Goal: Information Seeking & Learning: Learn about a topic

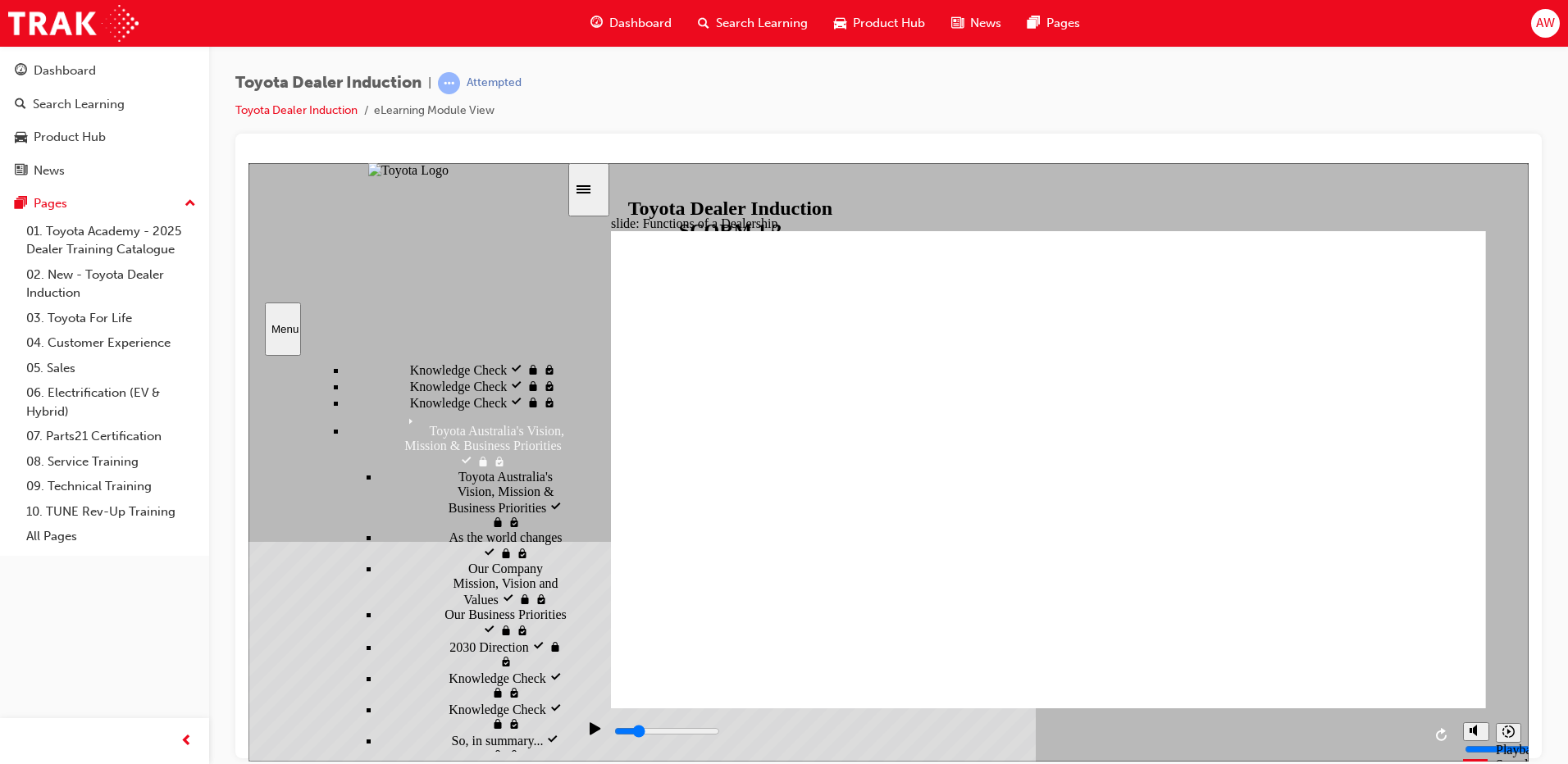
scroll to position [820, 0]
drag, startPoint x: 658, startPoint y: 733, endPoint x: 613, endPoint y: 731, distance: 45.0
click at [613, 731] on div "playback controls" at bounding box center [1016, 731] width 809 height 18
click at [593, 730] on icon "Play (Ctrl+Alt+P)" at bounding box center [595, 727] width 12 height 13
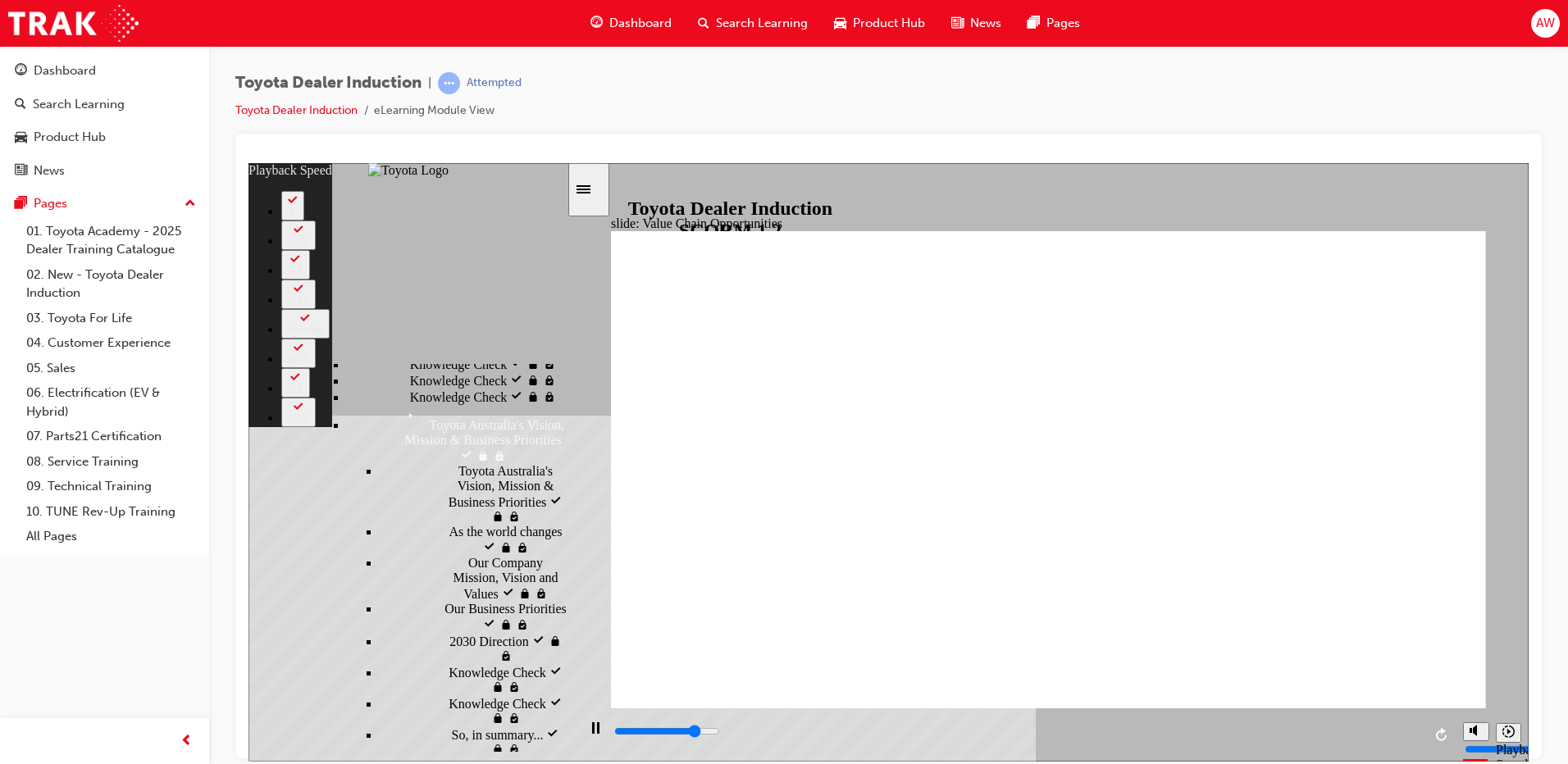
type input "9000"
type input "0"
type input "9200"
type input "0"
type input "9500"
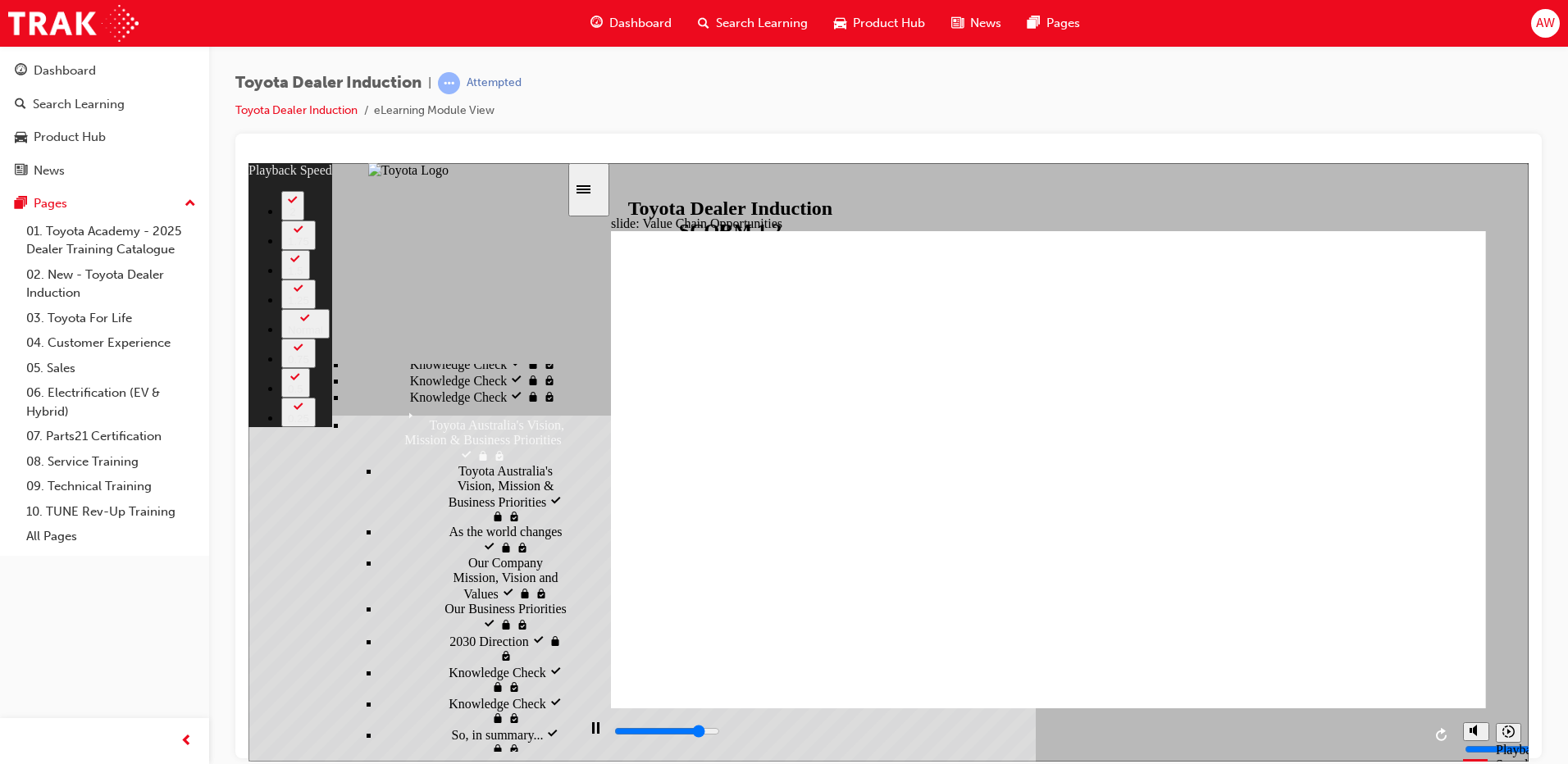
type input "1"
type input "9800"
type input "1"
type input "10100"
type input "1"
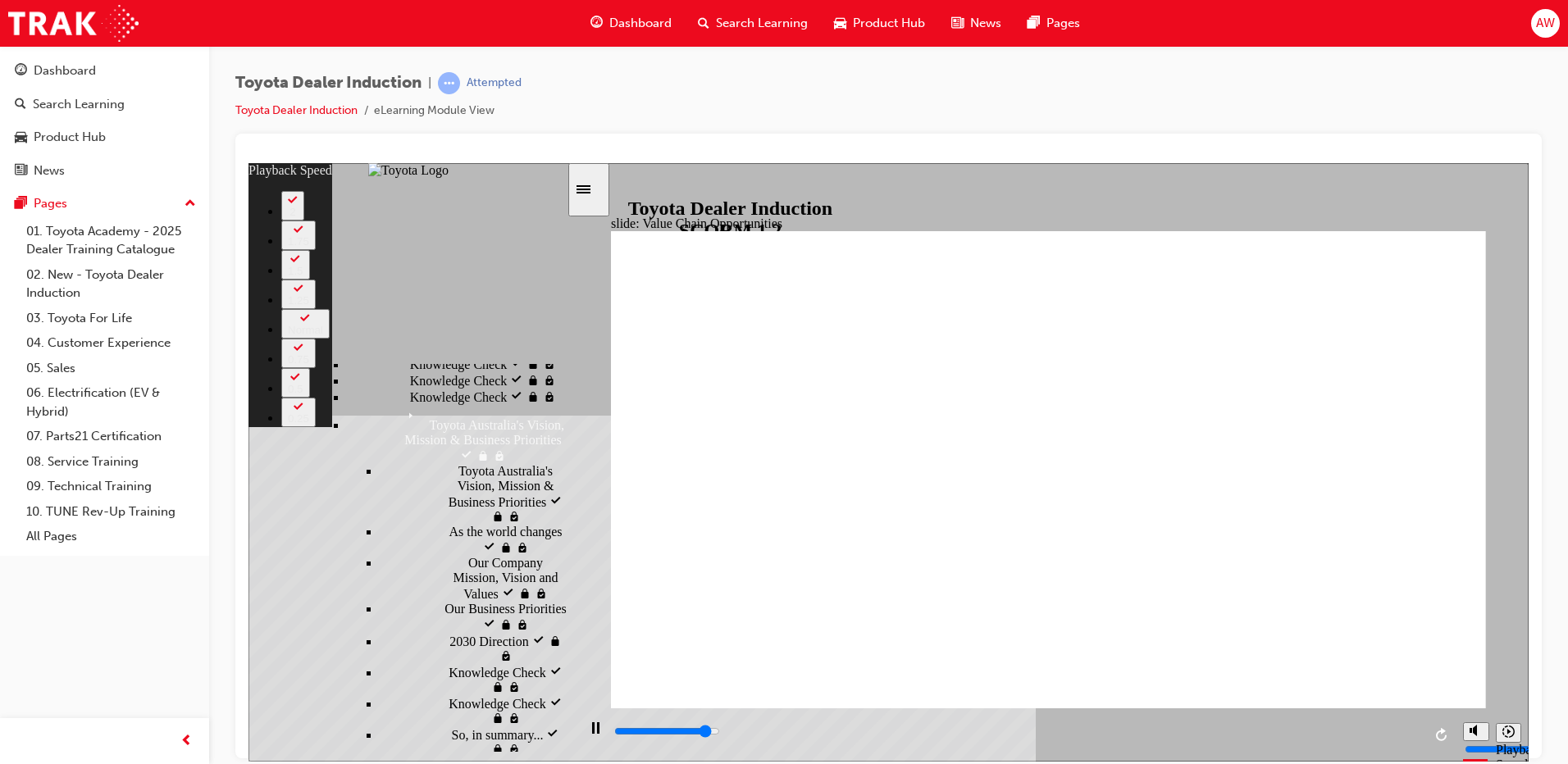
type input "10300"
type input "1"
type input "10600"
type input "2"
type input "10800"
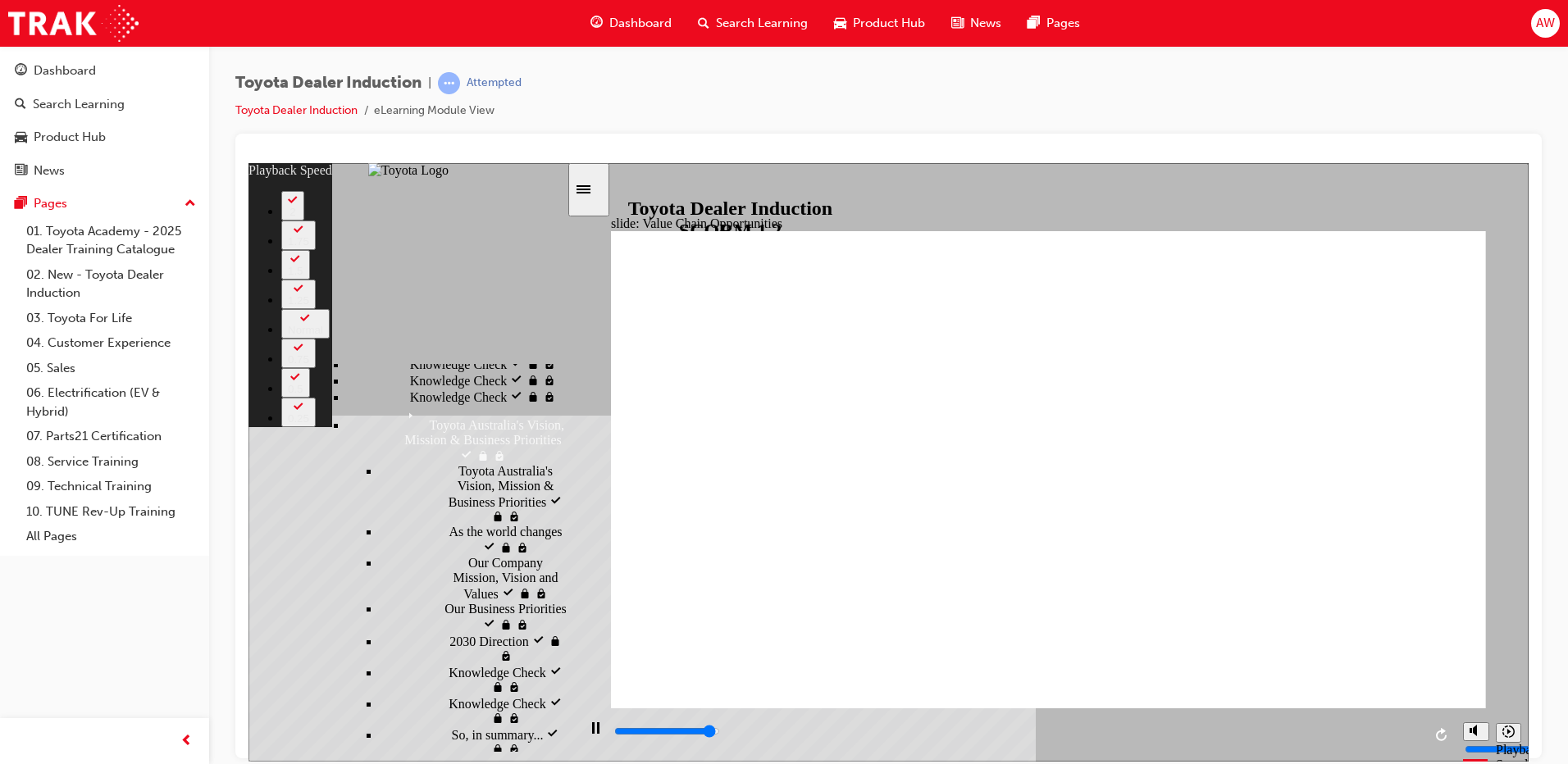
type input "2"
type input "11100"
type input "2"
type input "11300"
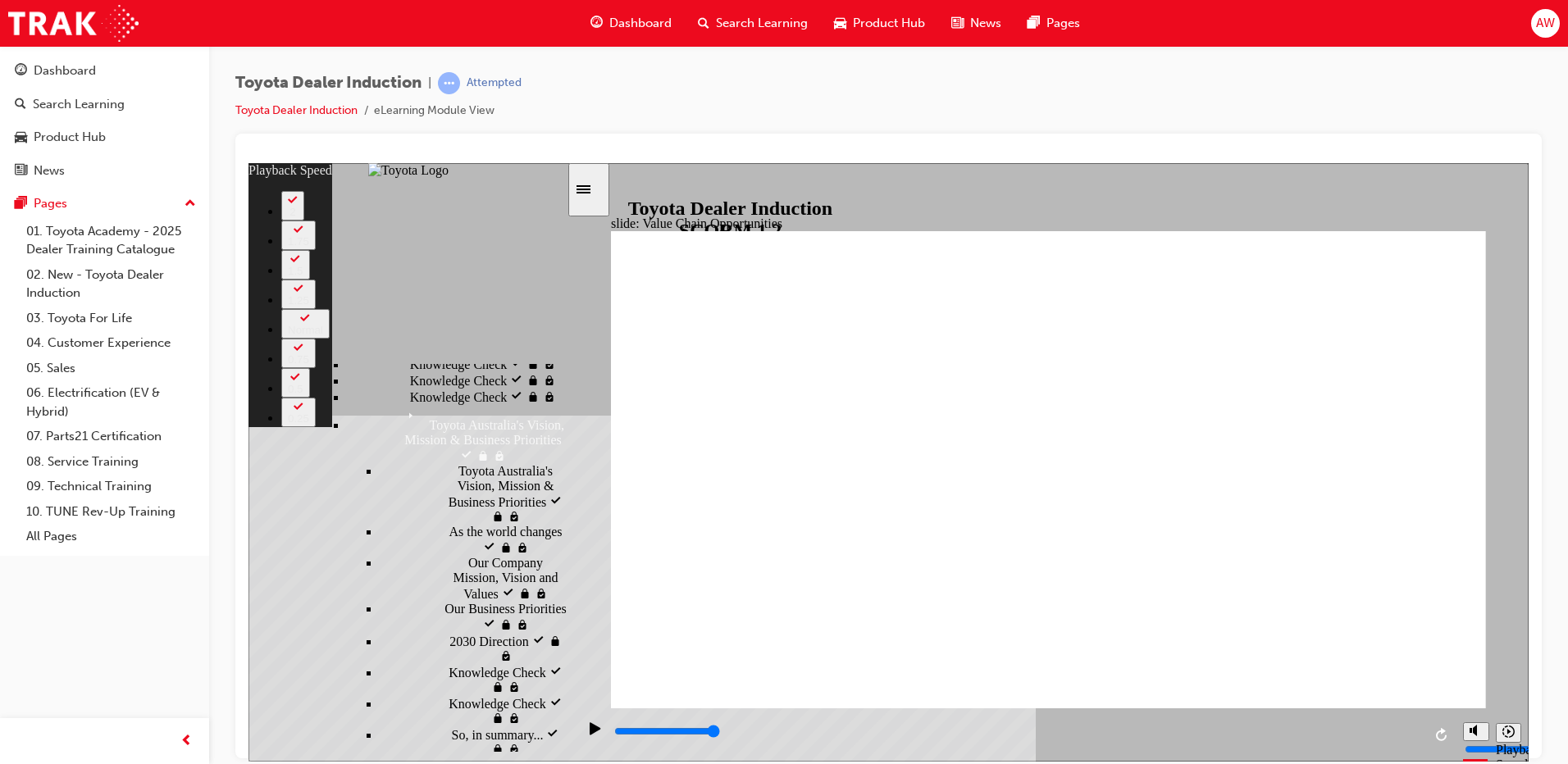
type input "64"
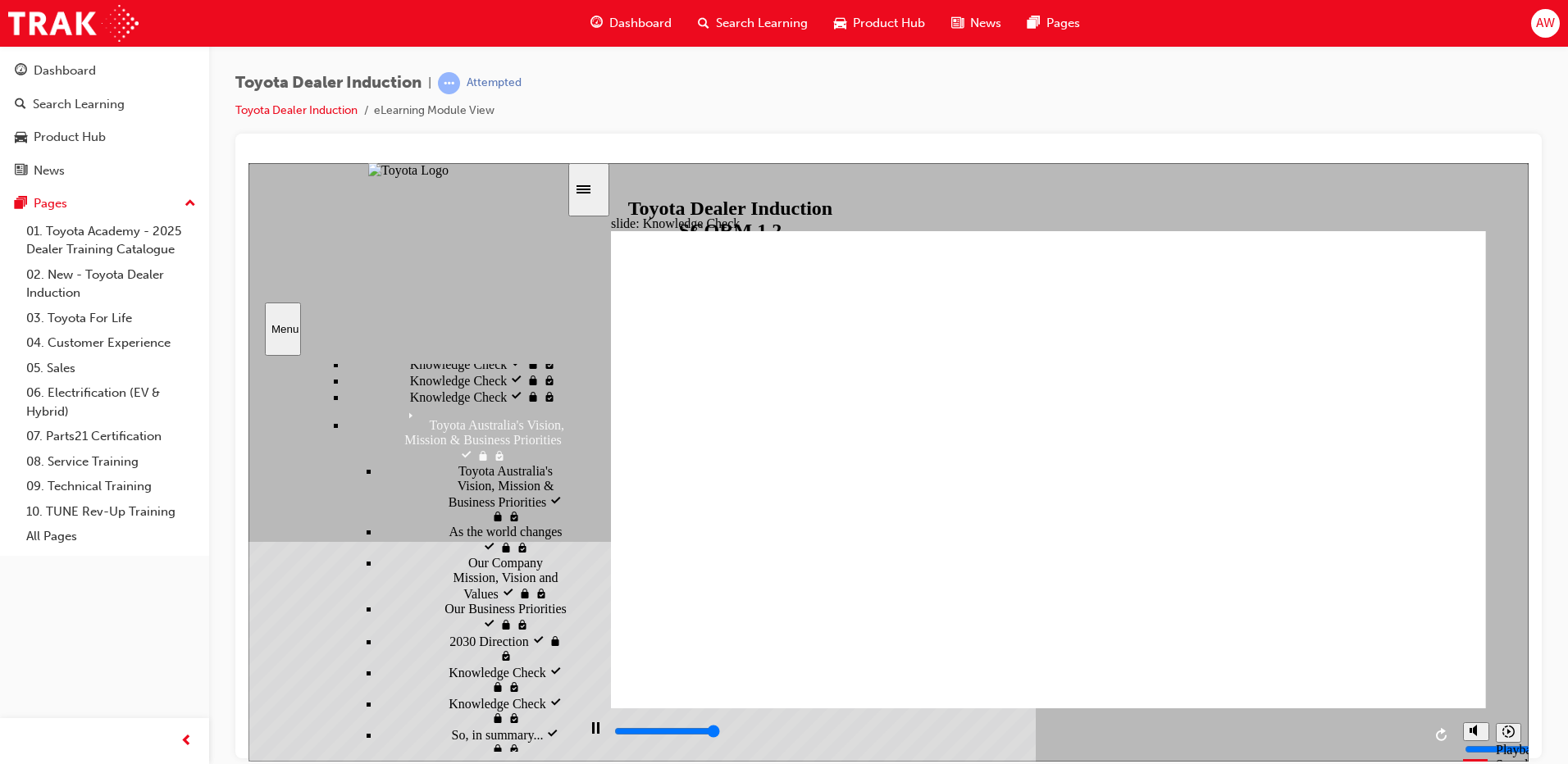
type input "5000"
radio input "true"
type input "5000"
radio input "true"
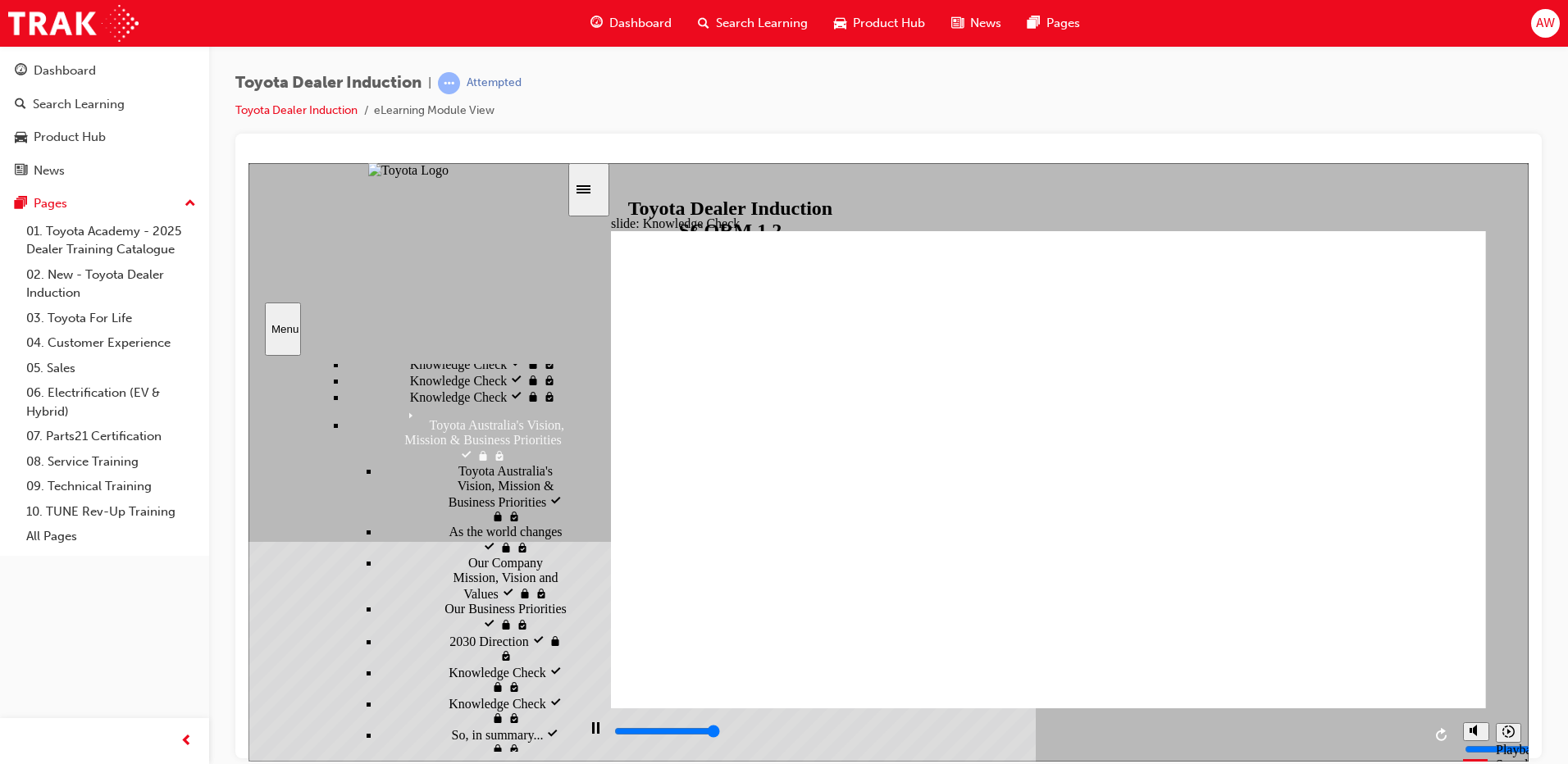
type input "5000"
type input "m"
type input "t"
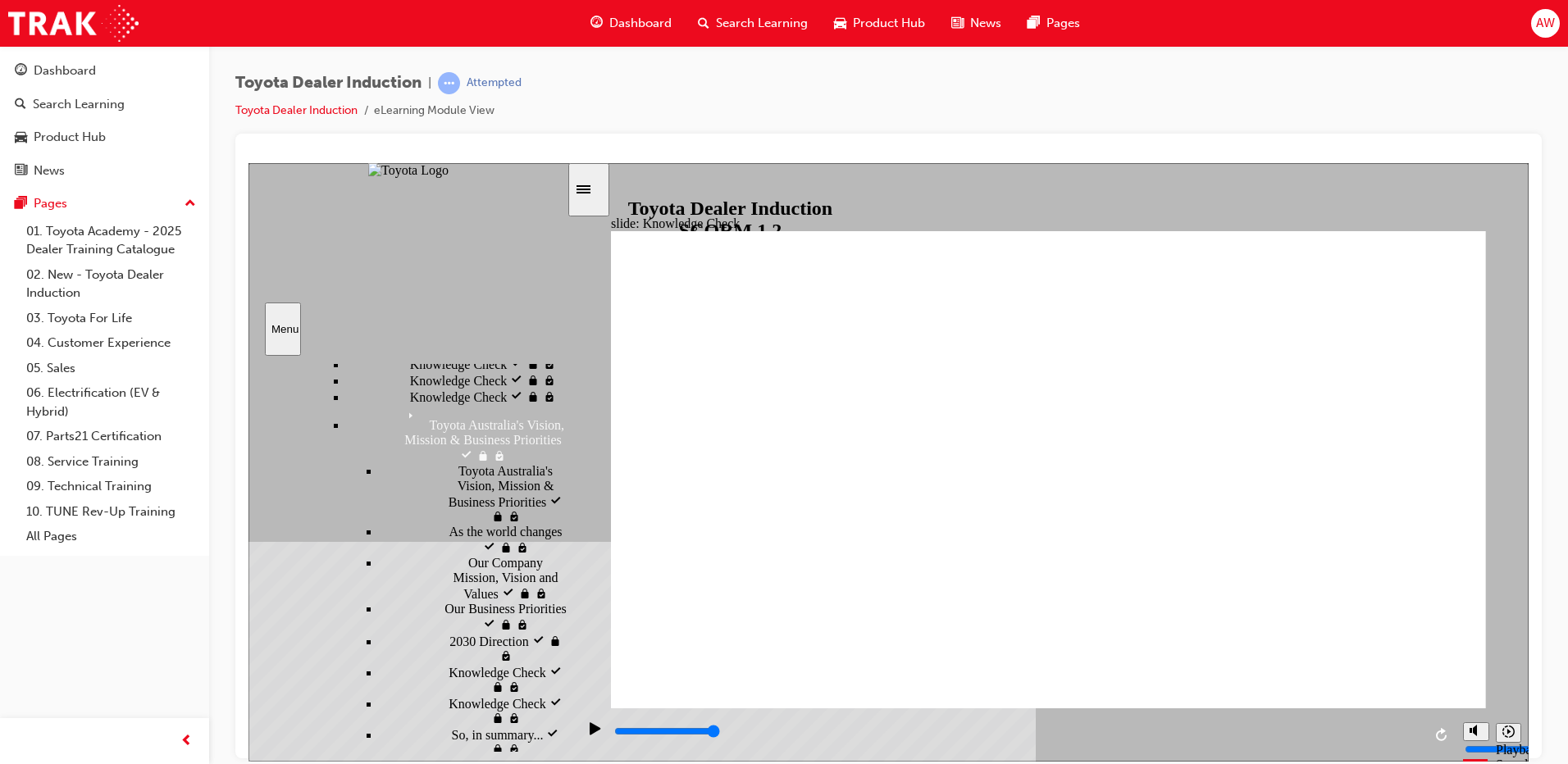
type input "t"
type input "to"
type input "toy"
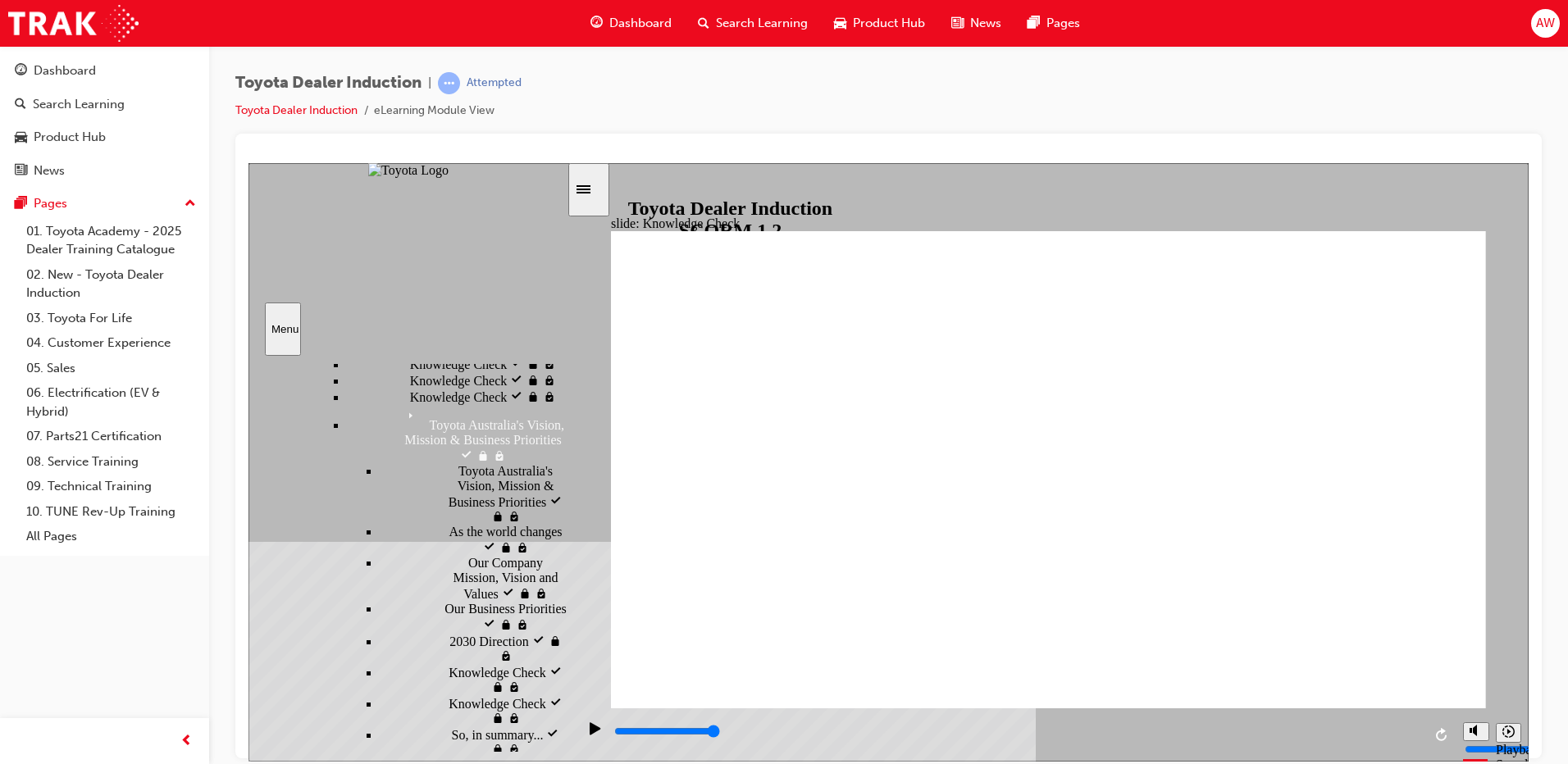
type input "toyo"
type input "toyot"
type input "toyota"
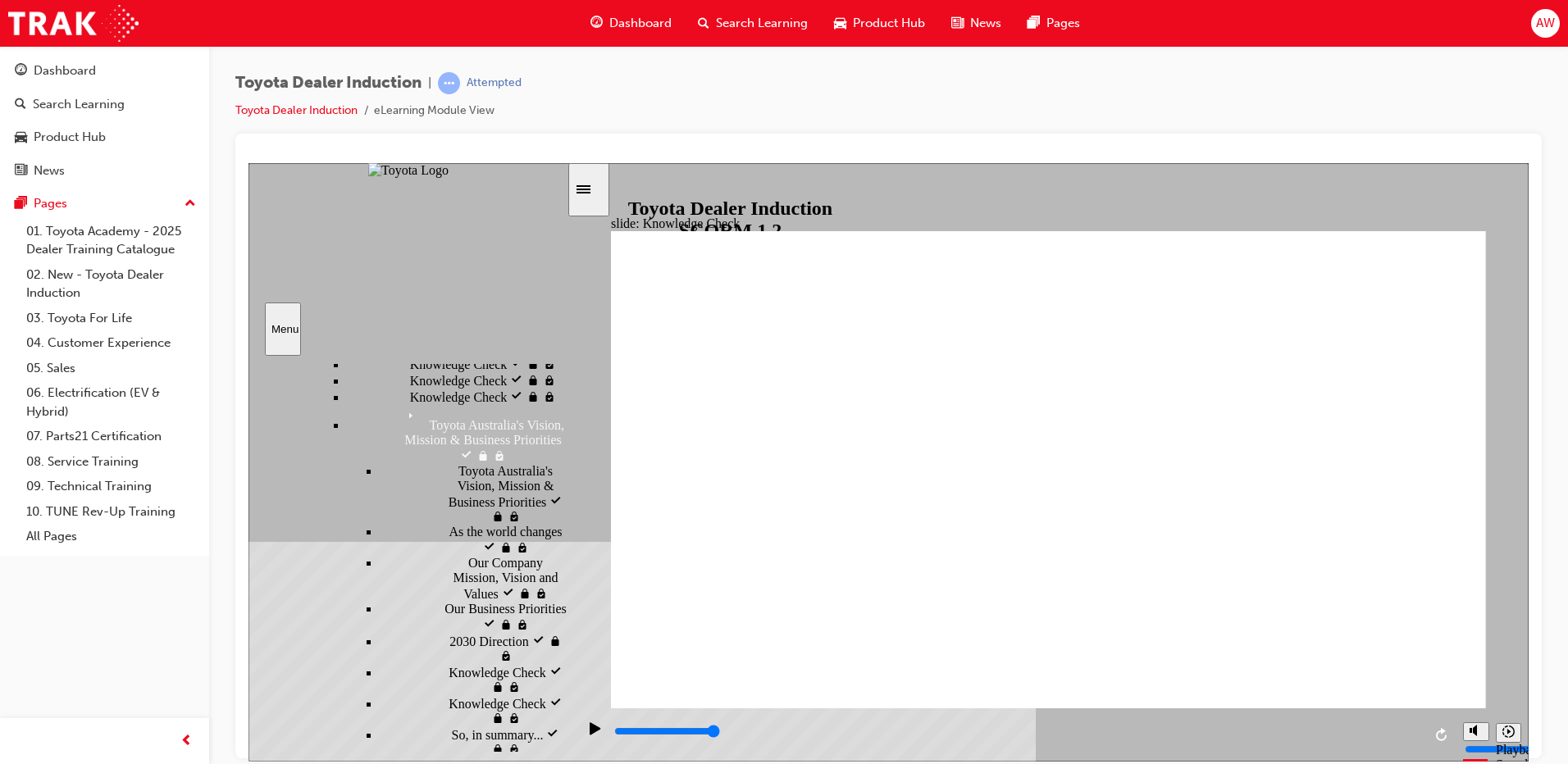
type input "toyota"
type input "toyota e"
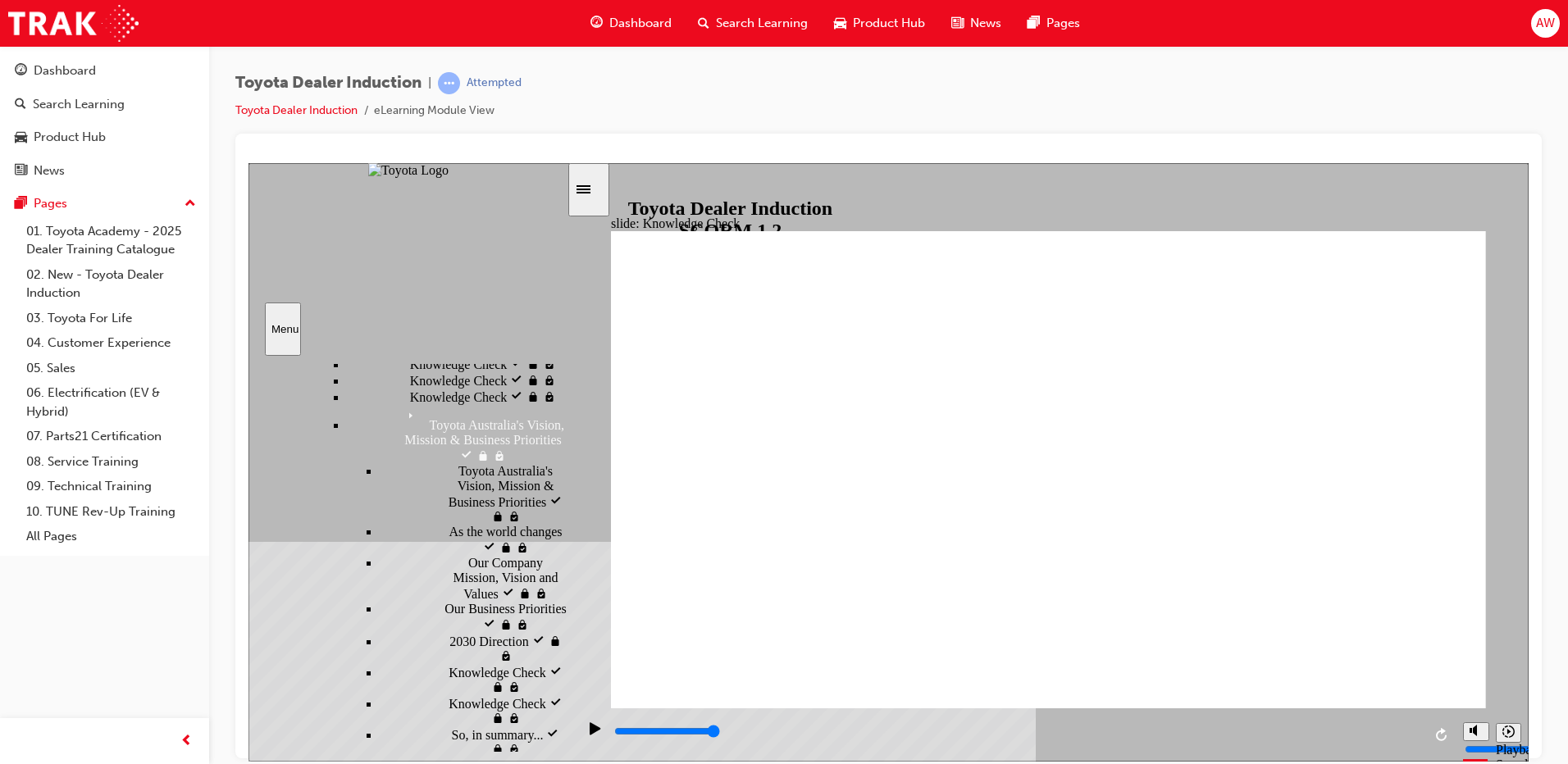
type input "toyota en"
type input "toyota eng"
type input "toyota enga"
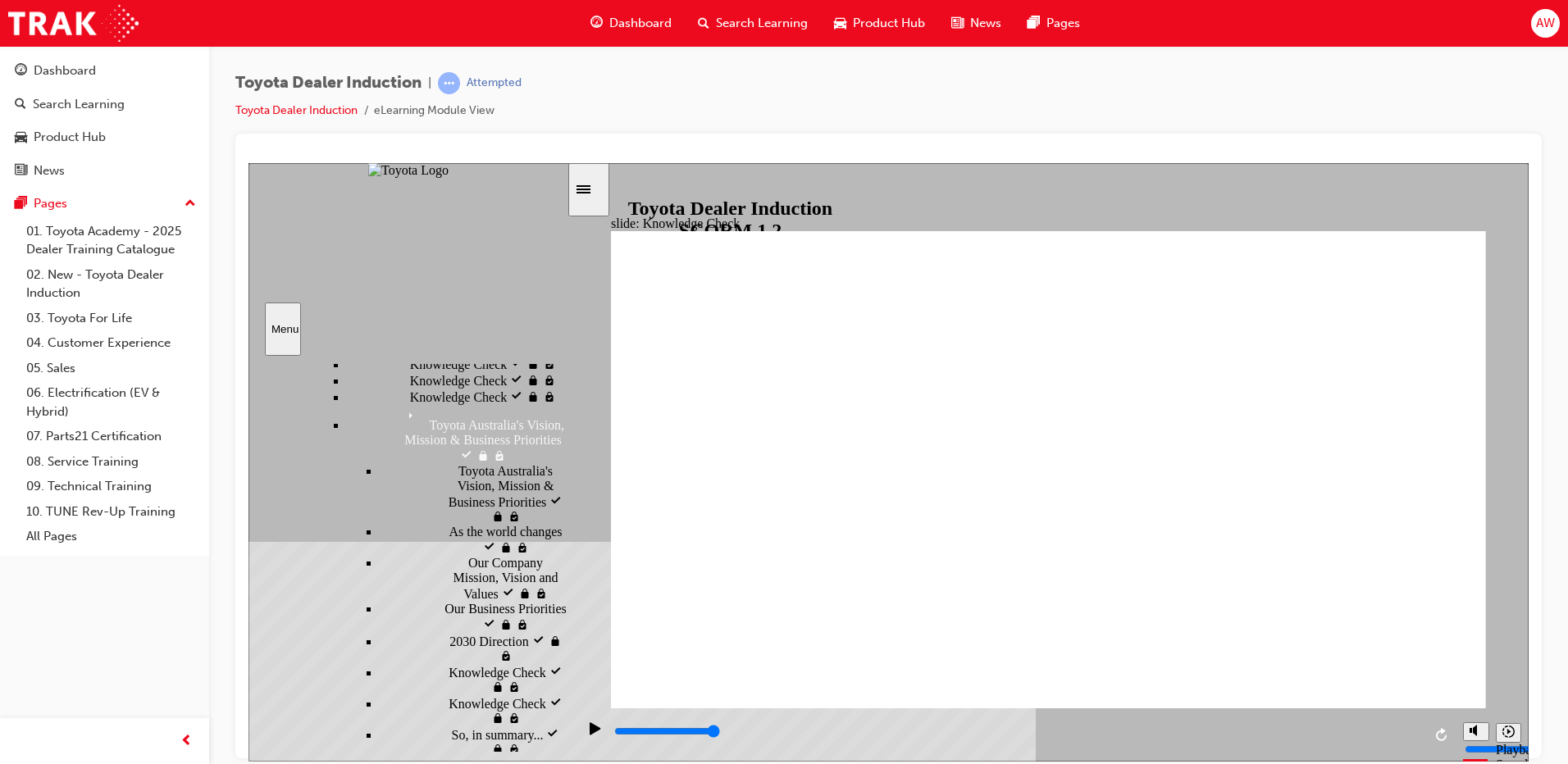
type input "toyota enga"
type input "toyota engag"
type input "toyota engage"
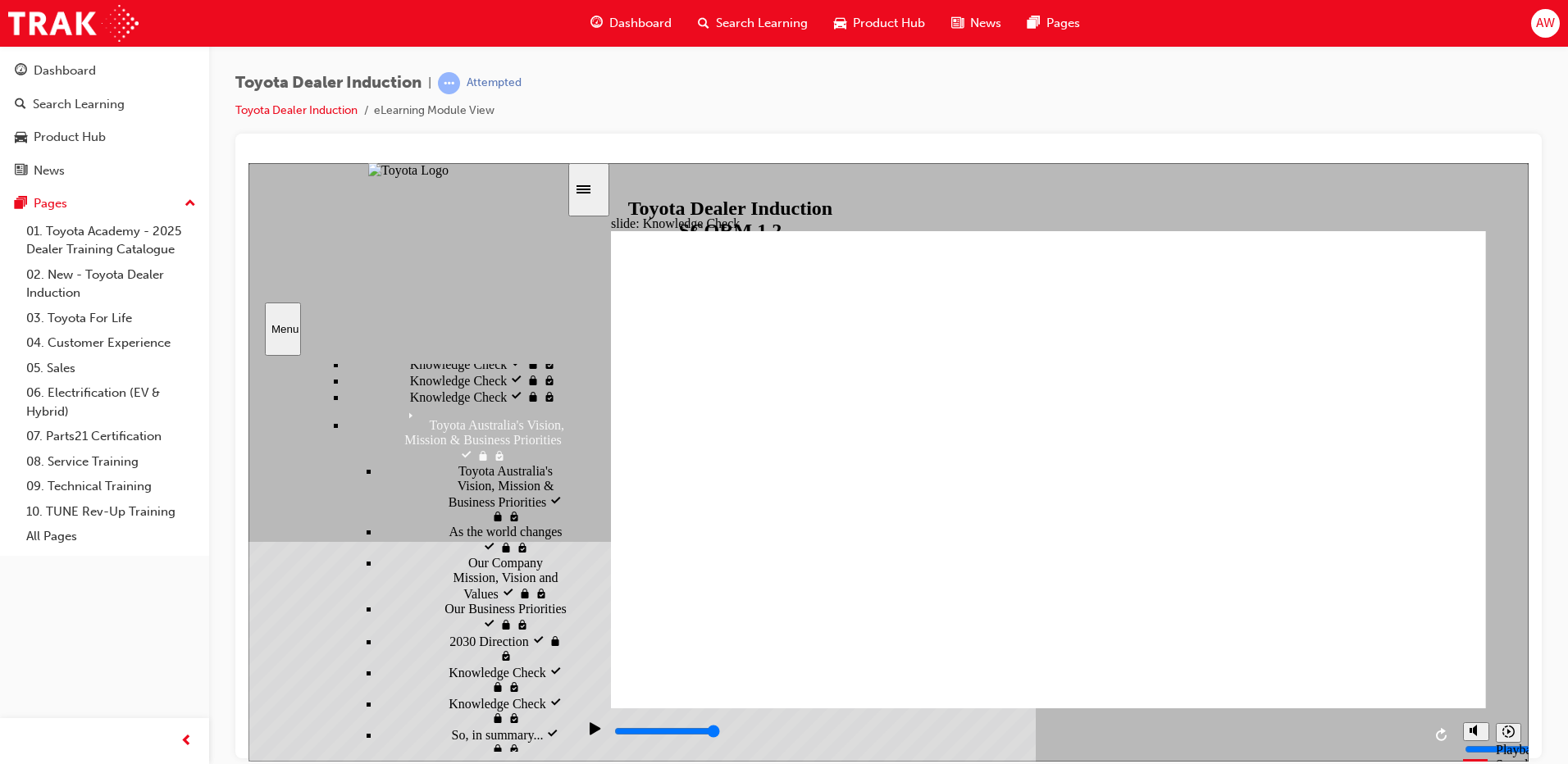
type input "toyota engage"
type input "toyota engage a"
type input "toyota engage ap"
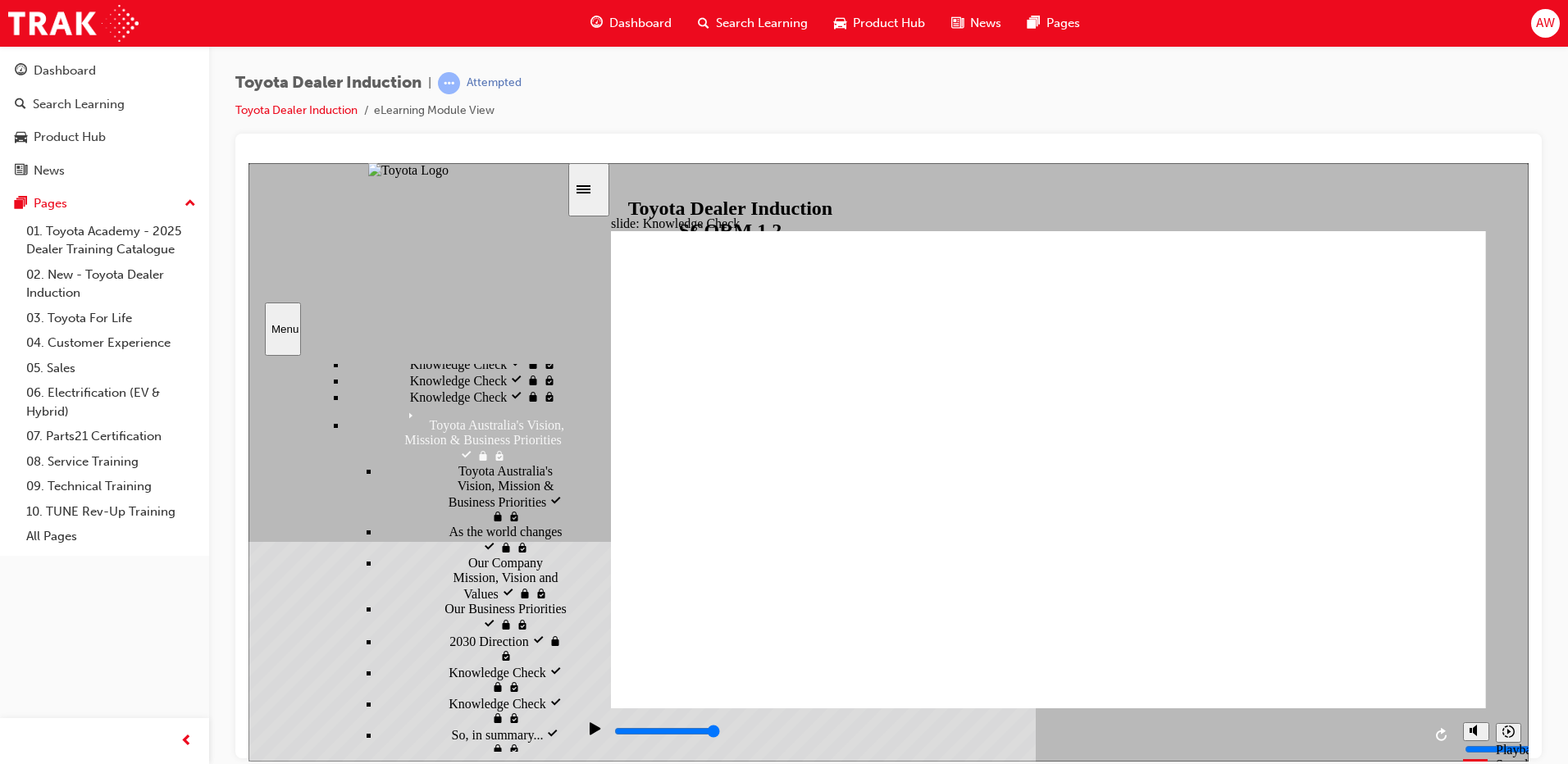
type input "toyota engage ap"
type input "toyota engage app"
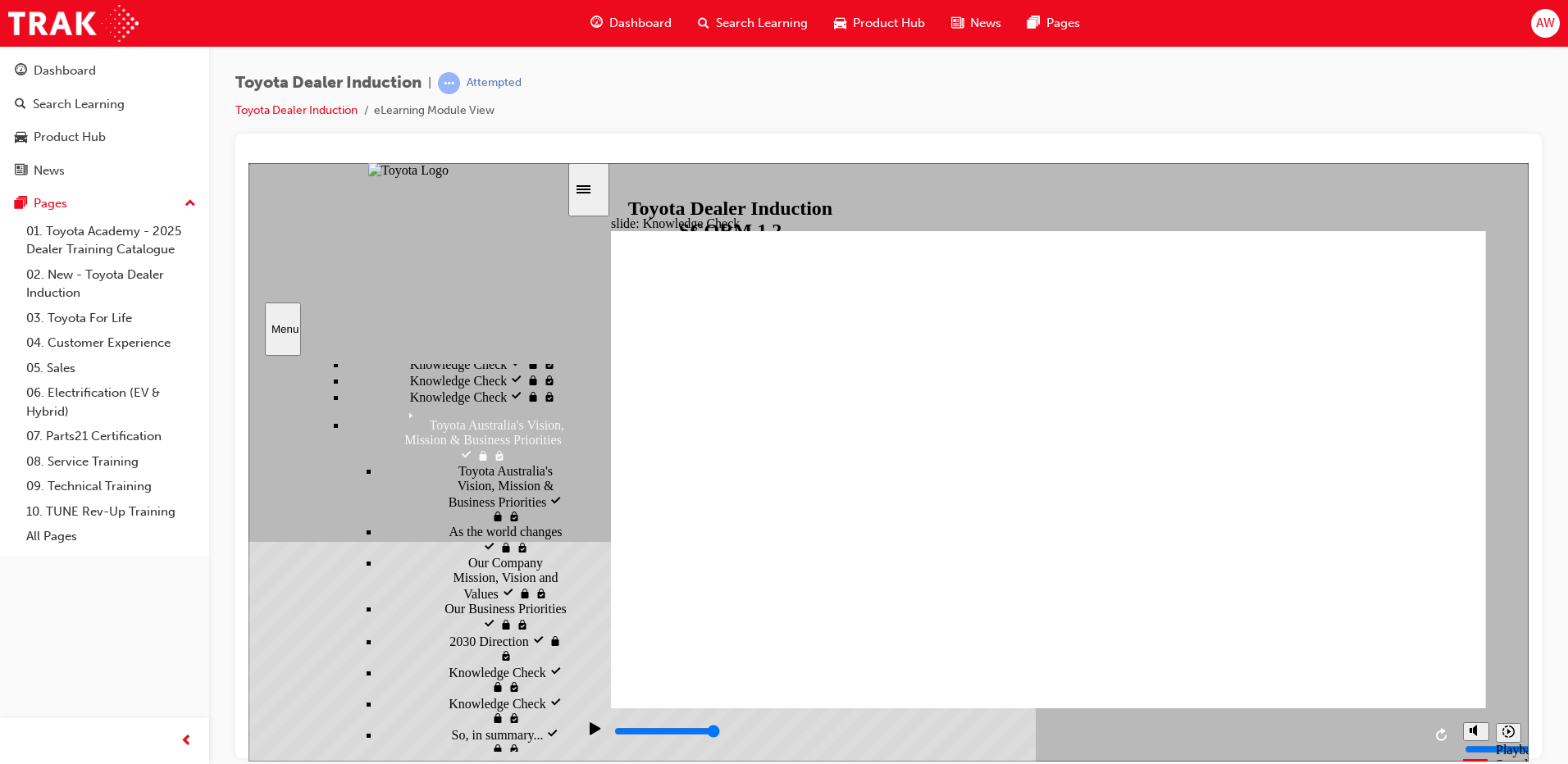
type input "toyota engage app"
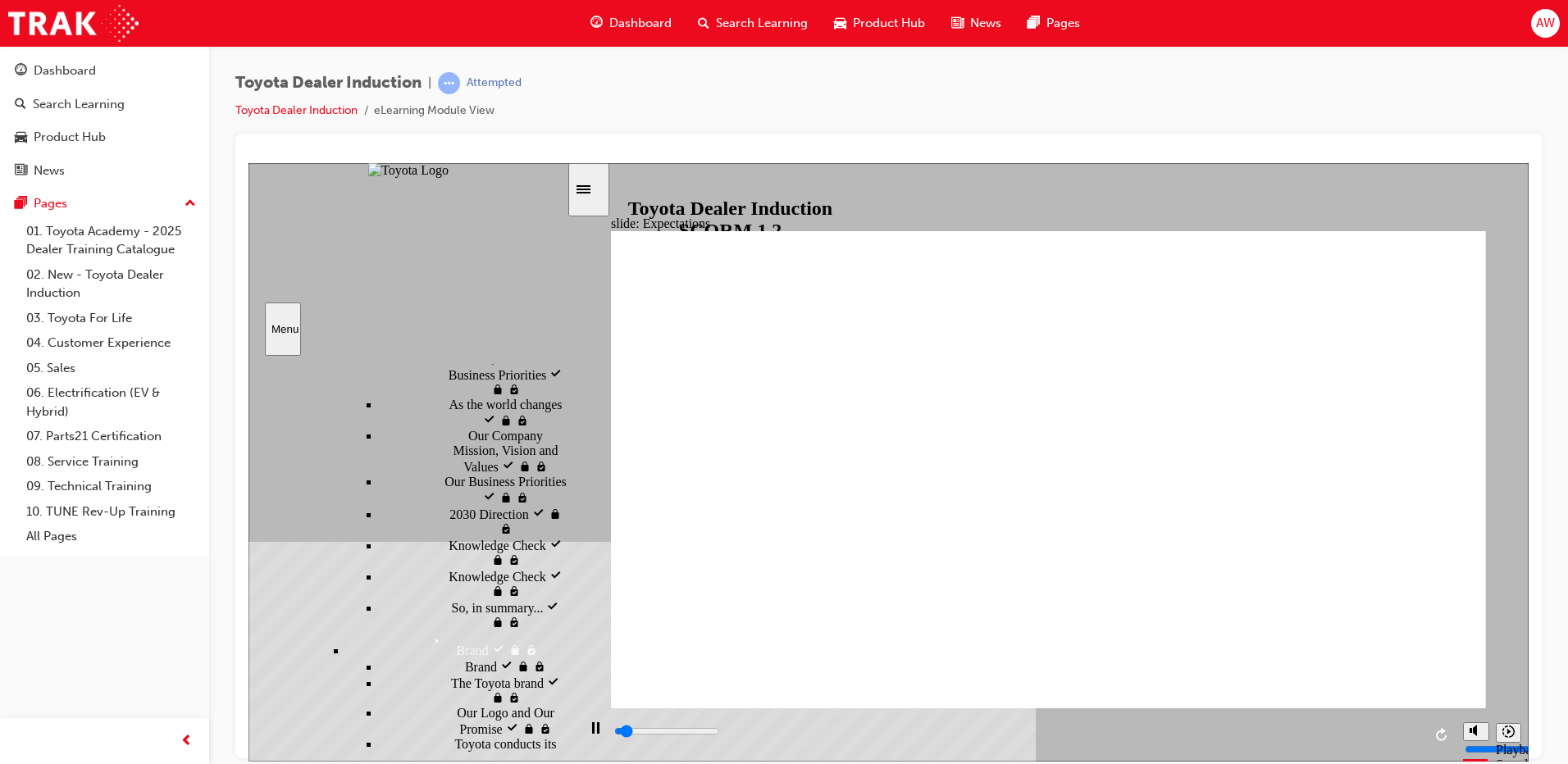
scroll to position [1065, 0]
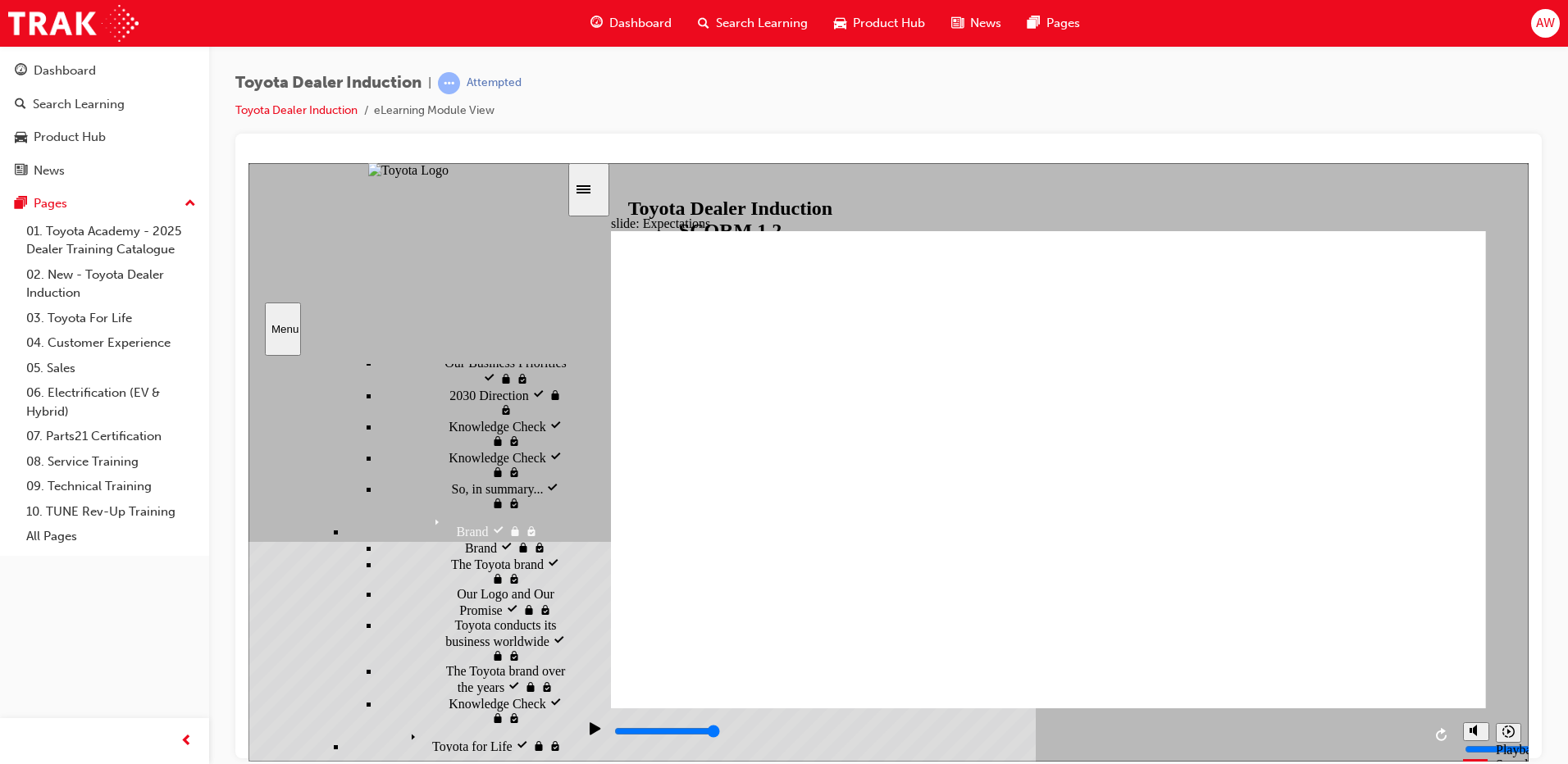
type input "8400"
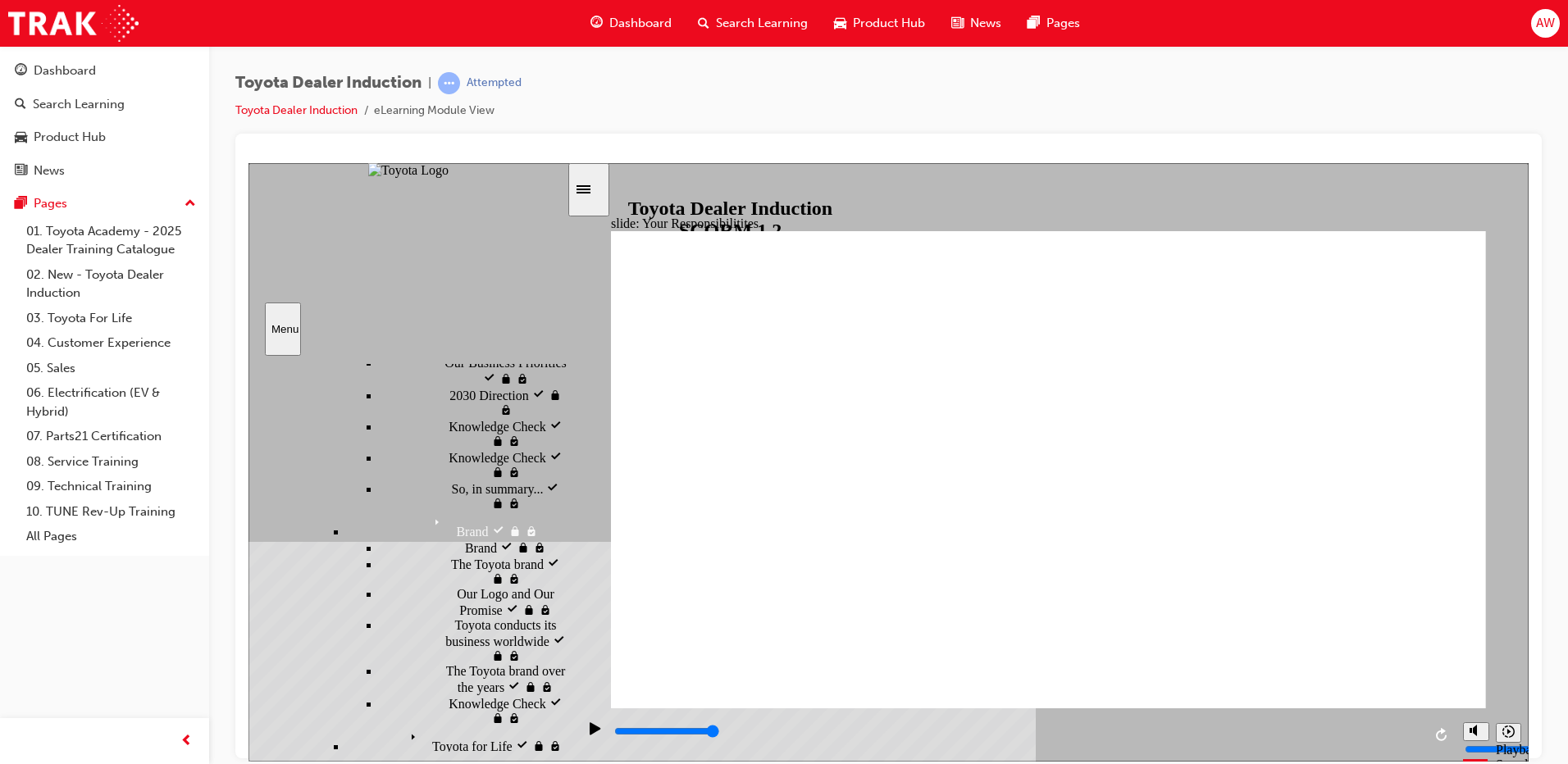
checkbox input "true"
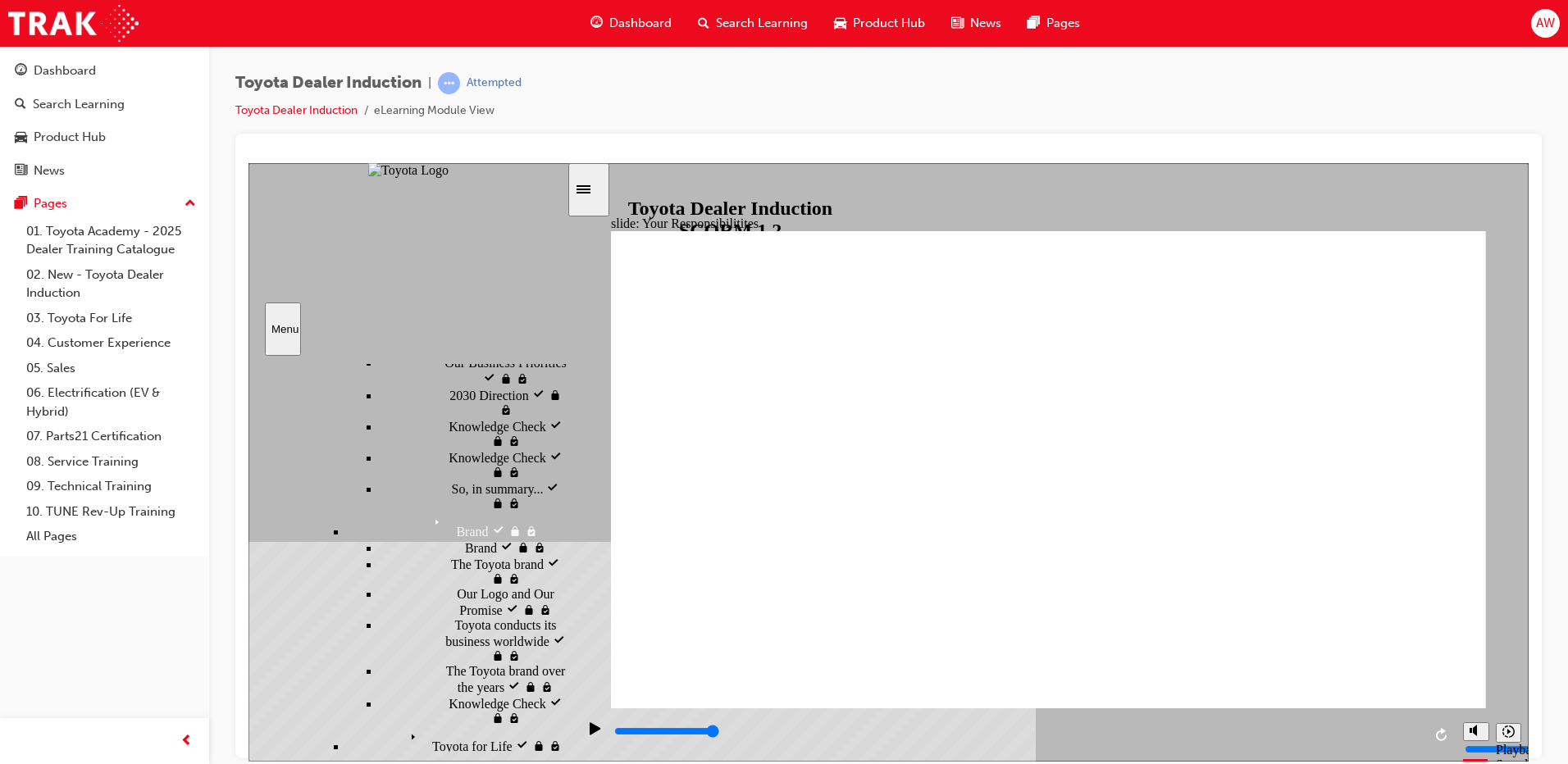
checkbox input "true"
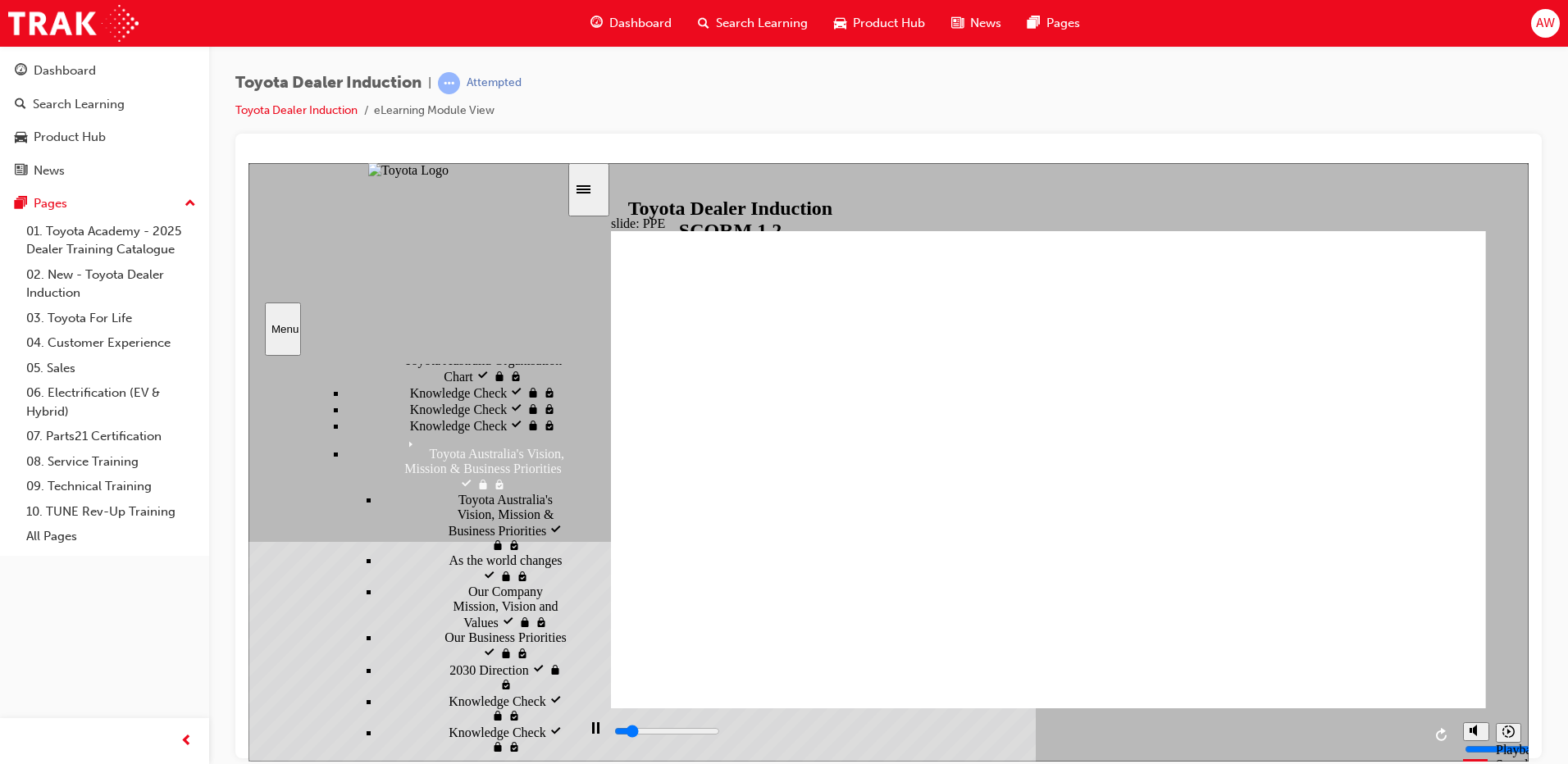
scroll to position [1163, 0]
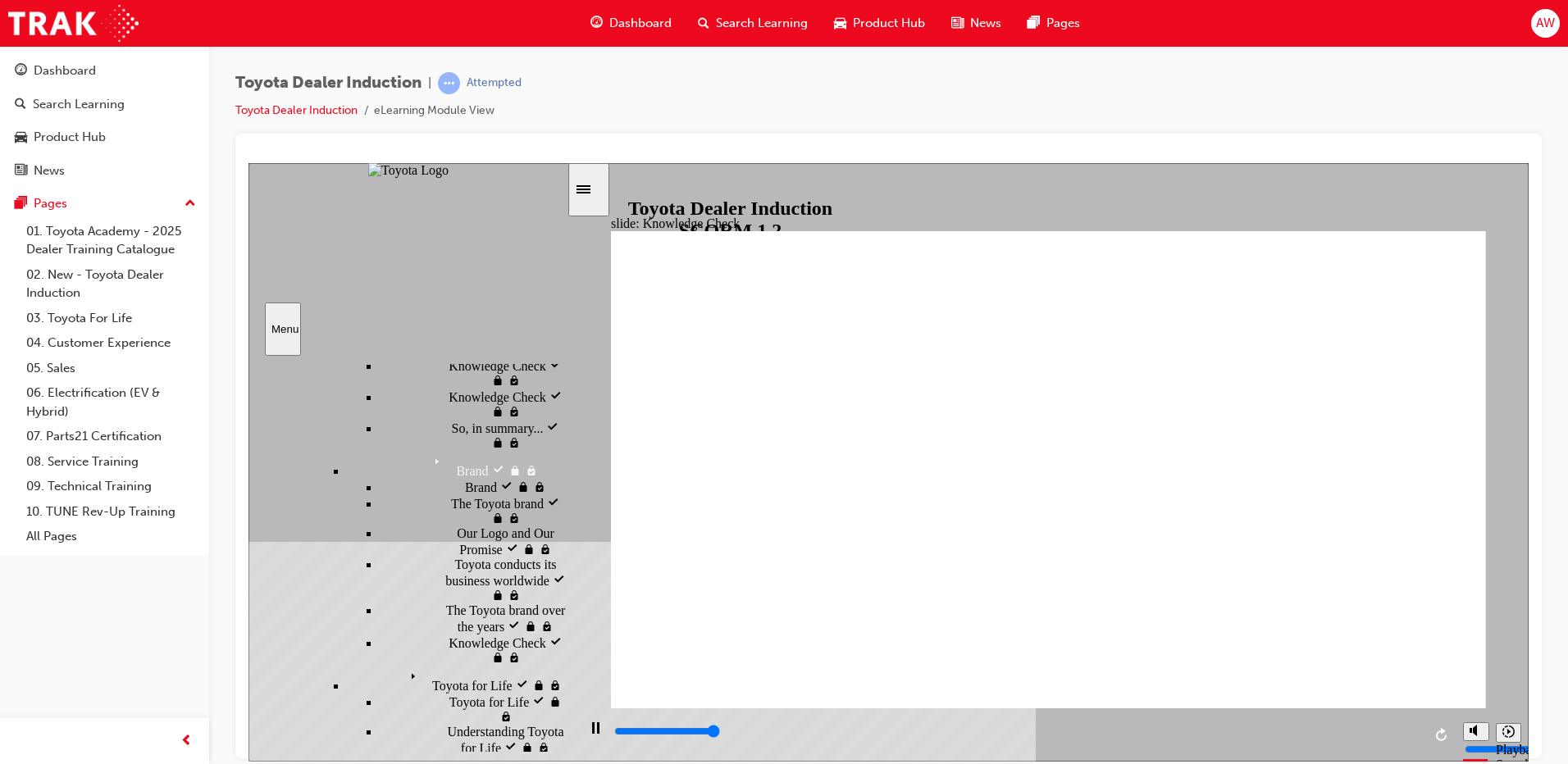
type input "5000"
checkbox input "true"
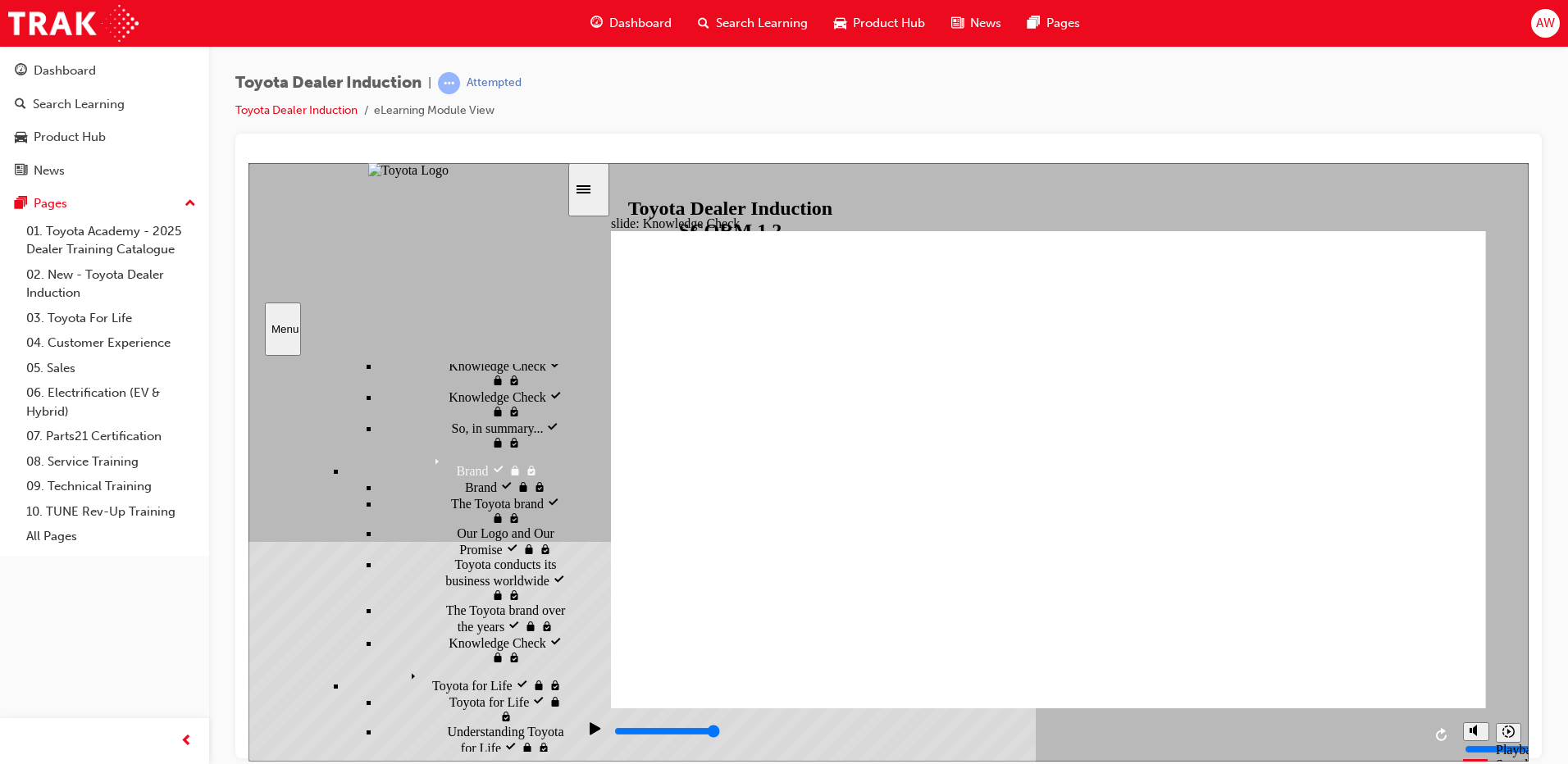
checkbox input "true"
type input "4600"
radio input "true"
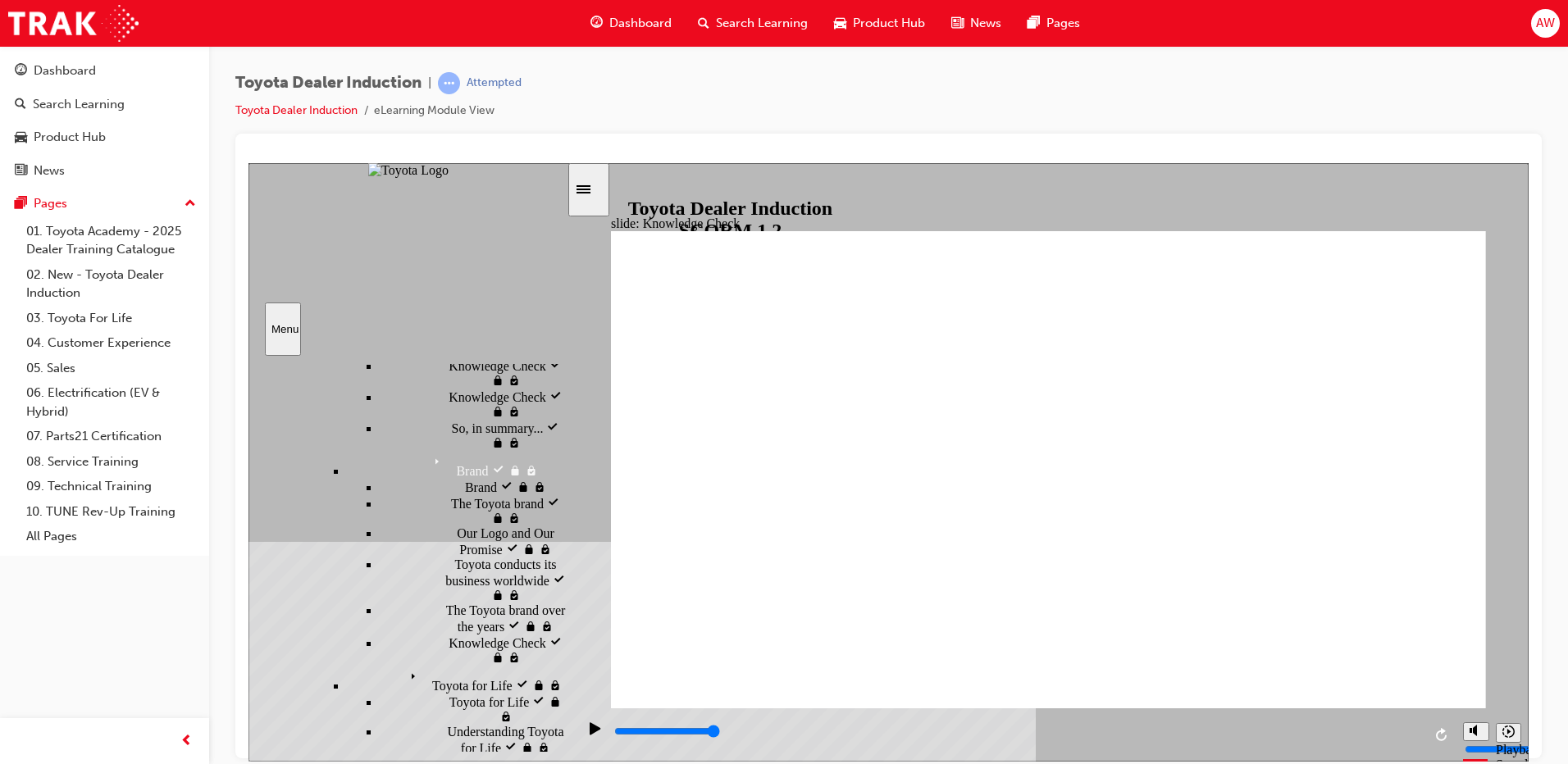
type input "3000"
checkbox input "true"
type input "5000"
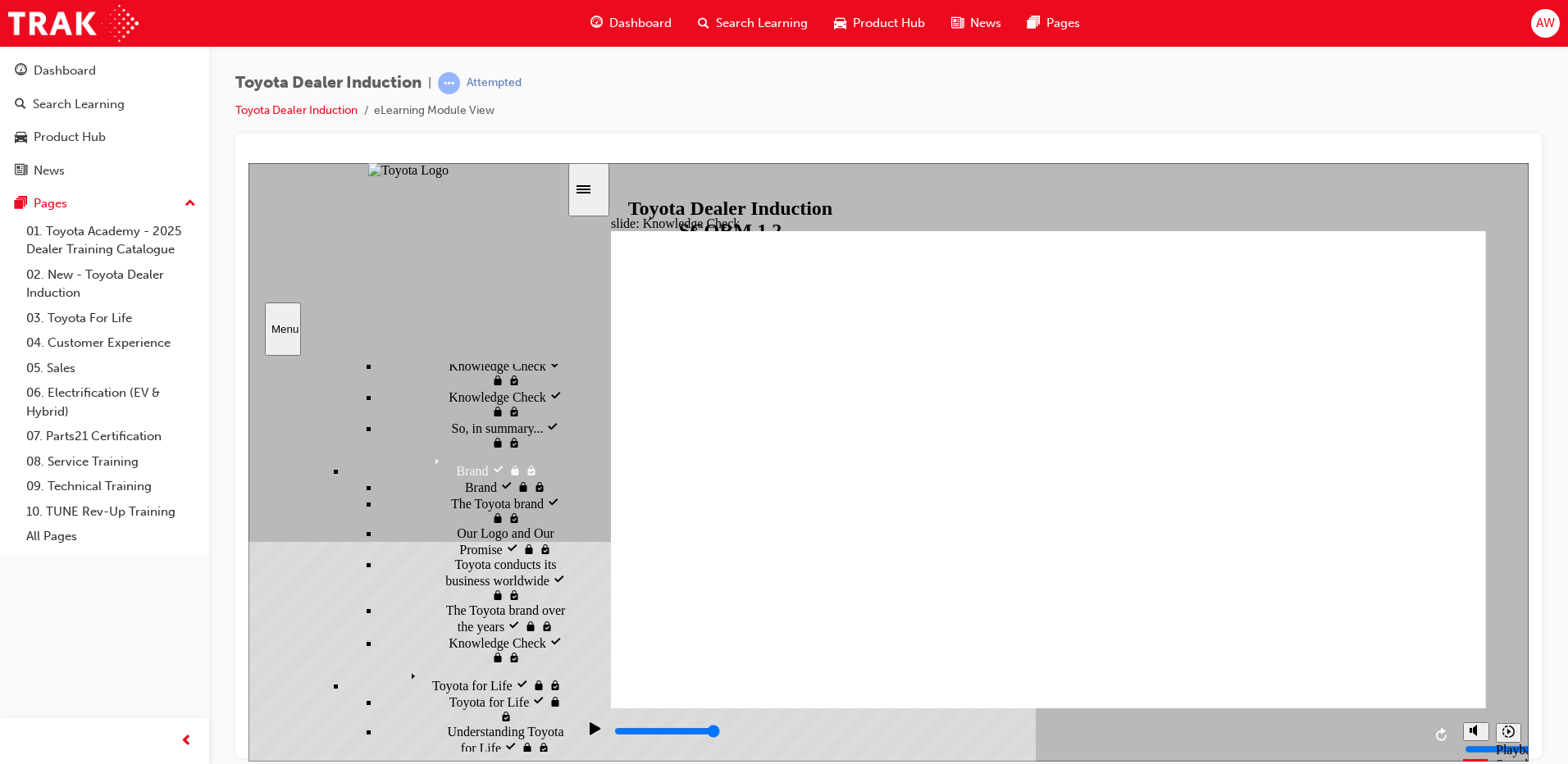
checkbox input "true"
type input "5000"
checkbox input "true"
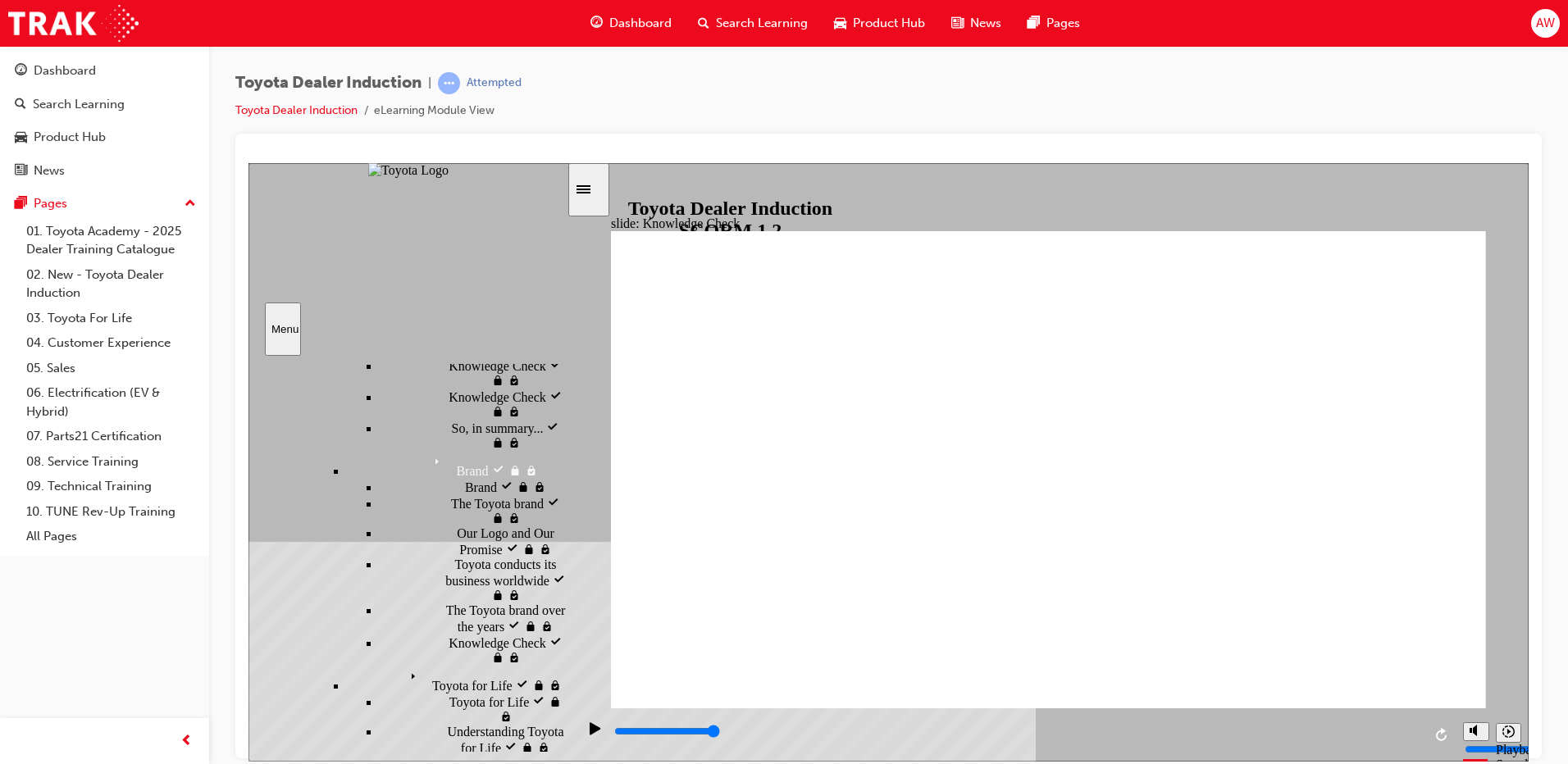
checkbox input "true"
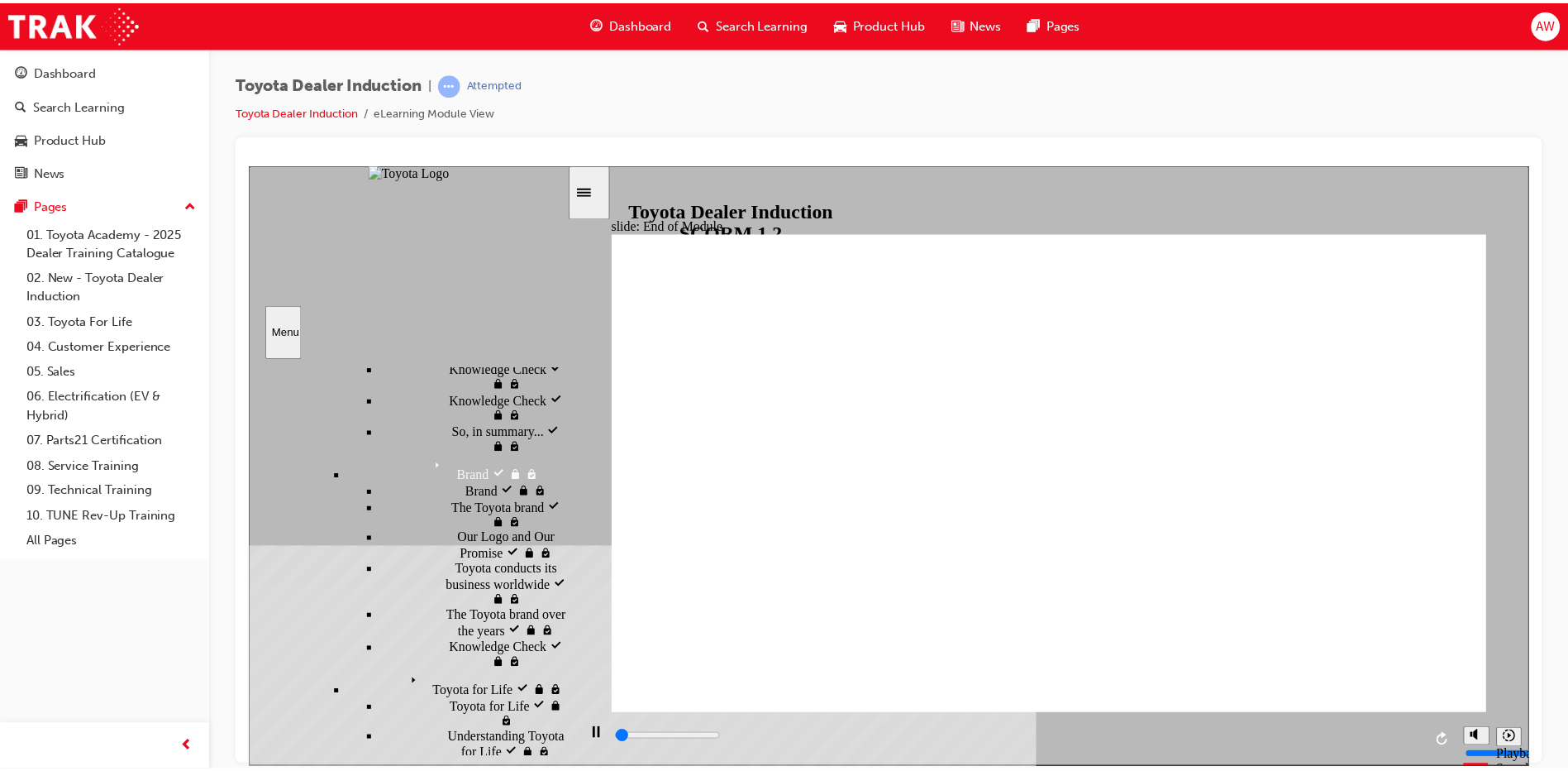
scroll to position [509, 0]
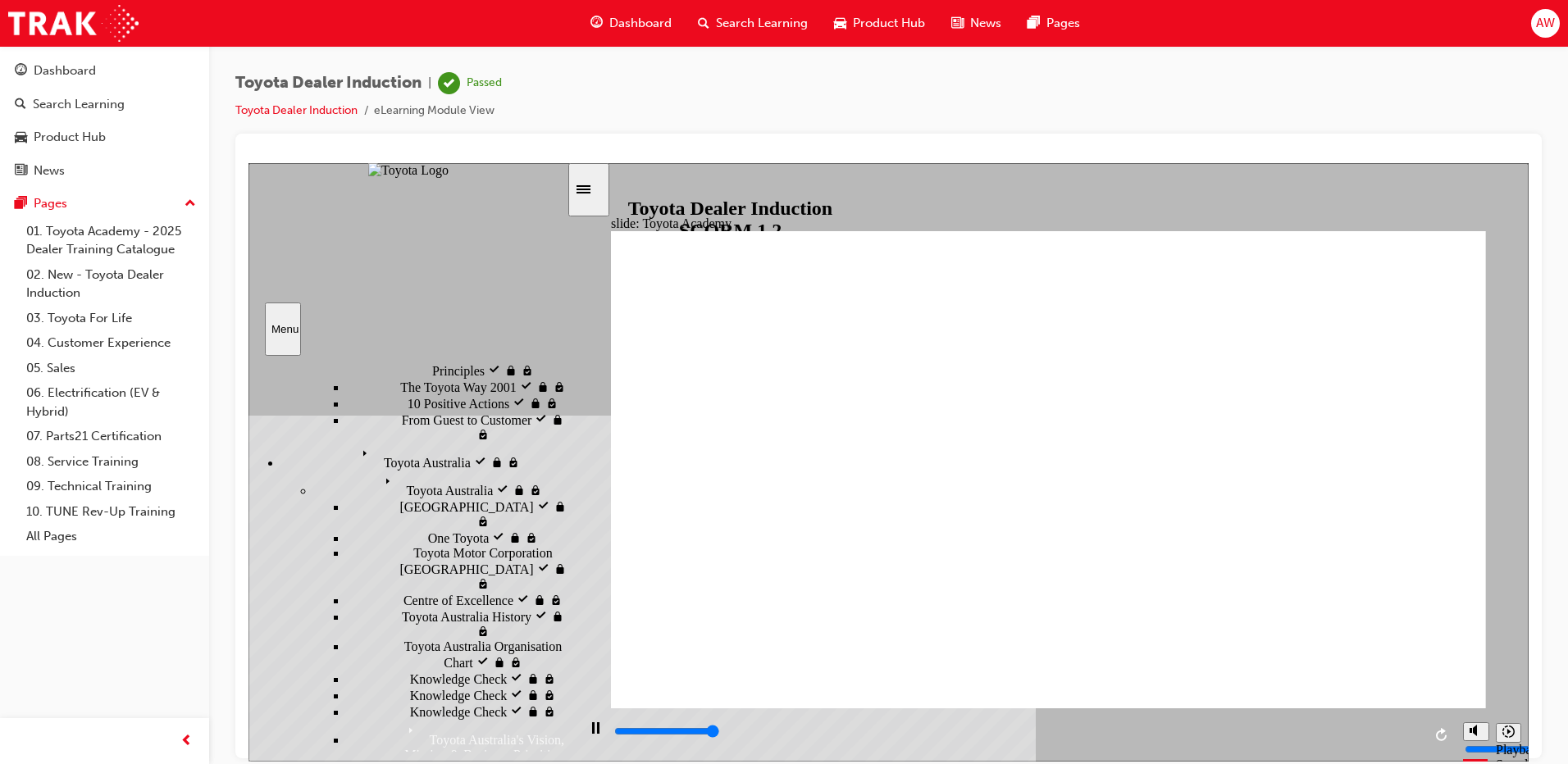
type input "9900"
click at [85, 71] on div "Dashboard" at bounding box center [65, 71] width 62 height 19
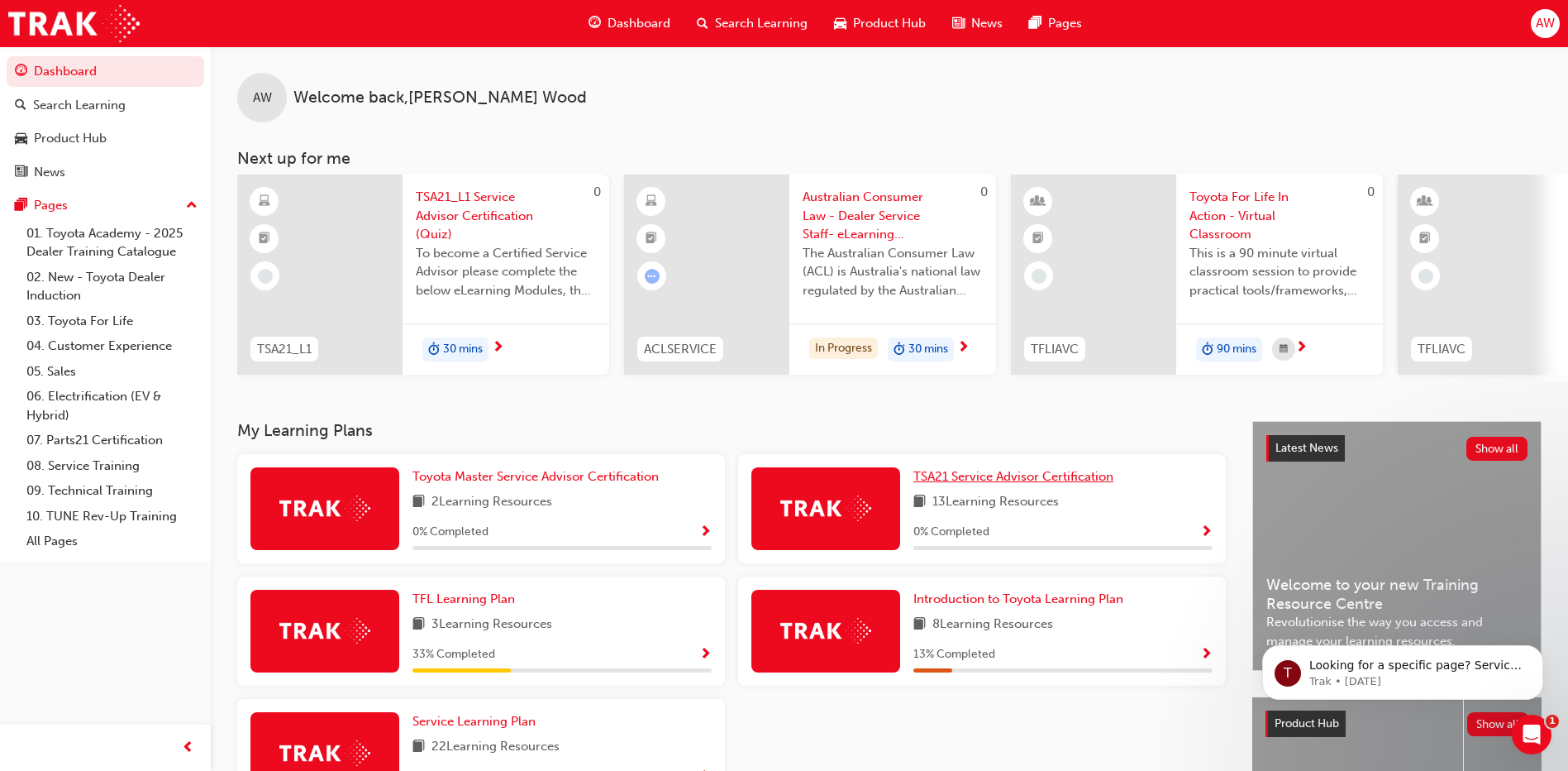
click at [1088, 483] on span "TSA21 Service Advisor Certification" at bounding box center [1014, 476] width 201 height 15
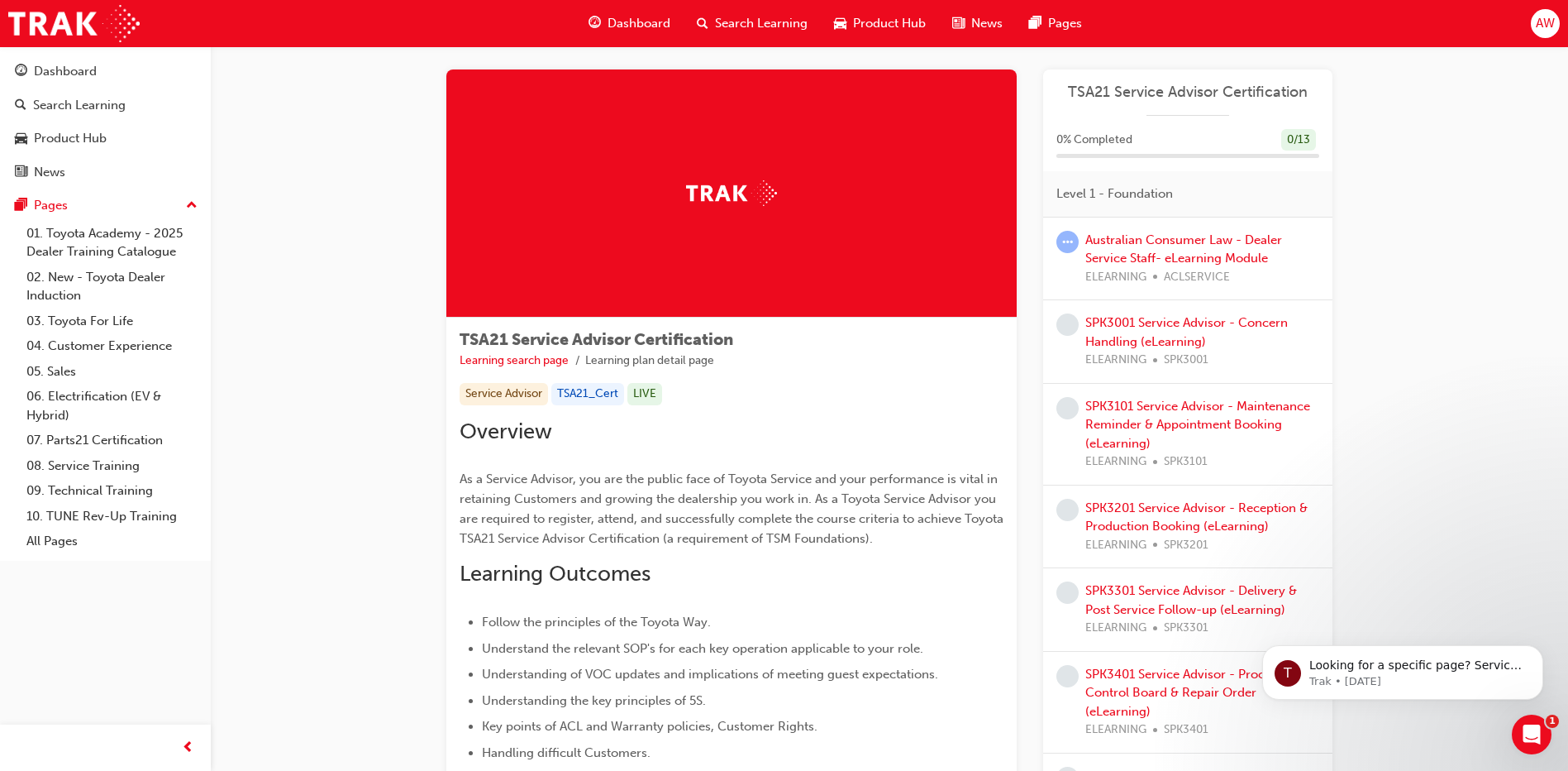
scroll to position [7, 0]
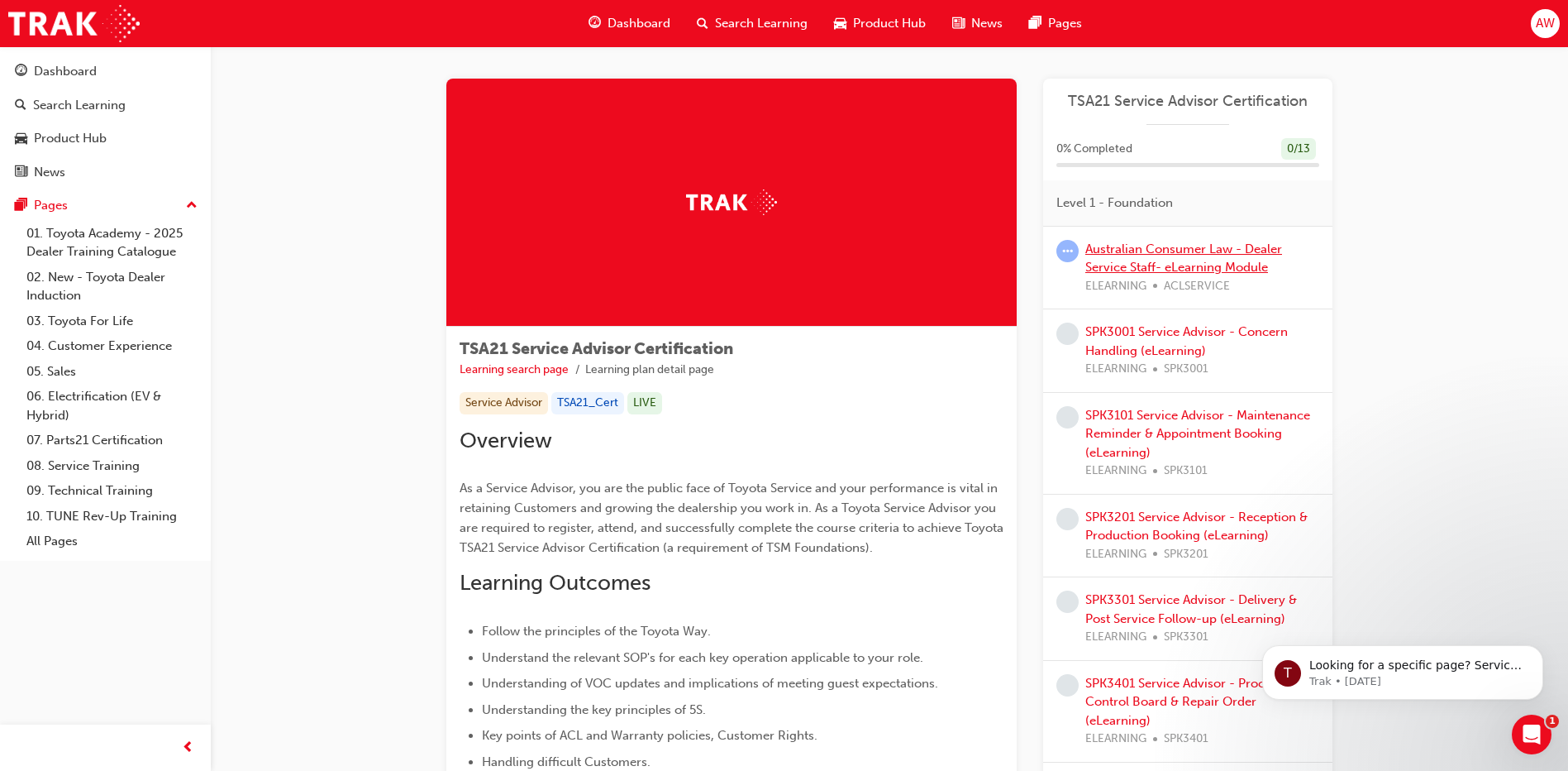
click at [1237, 272] on link "Australian Consumer Law - Dealer Service Staff- eLearning Module" at bounding box center [1184, 258] width 197 height 34
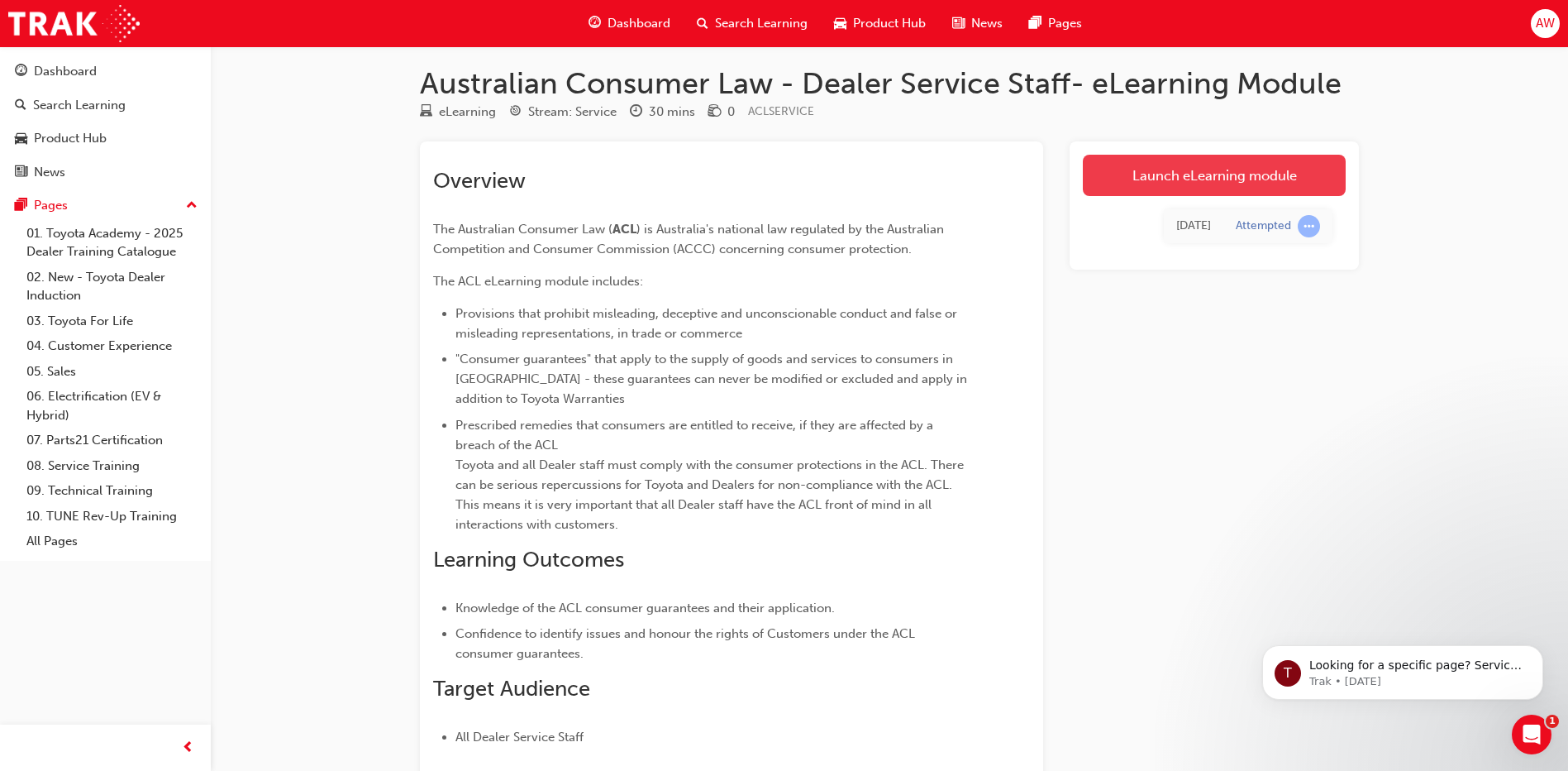
click at [1158, 174] on link "Launch eLearning module" at bounding box center [1214, 175] width 263 height 42
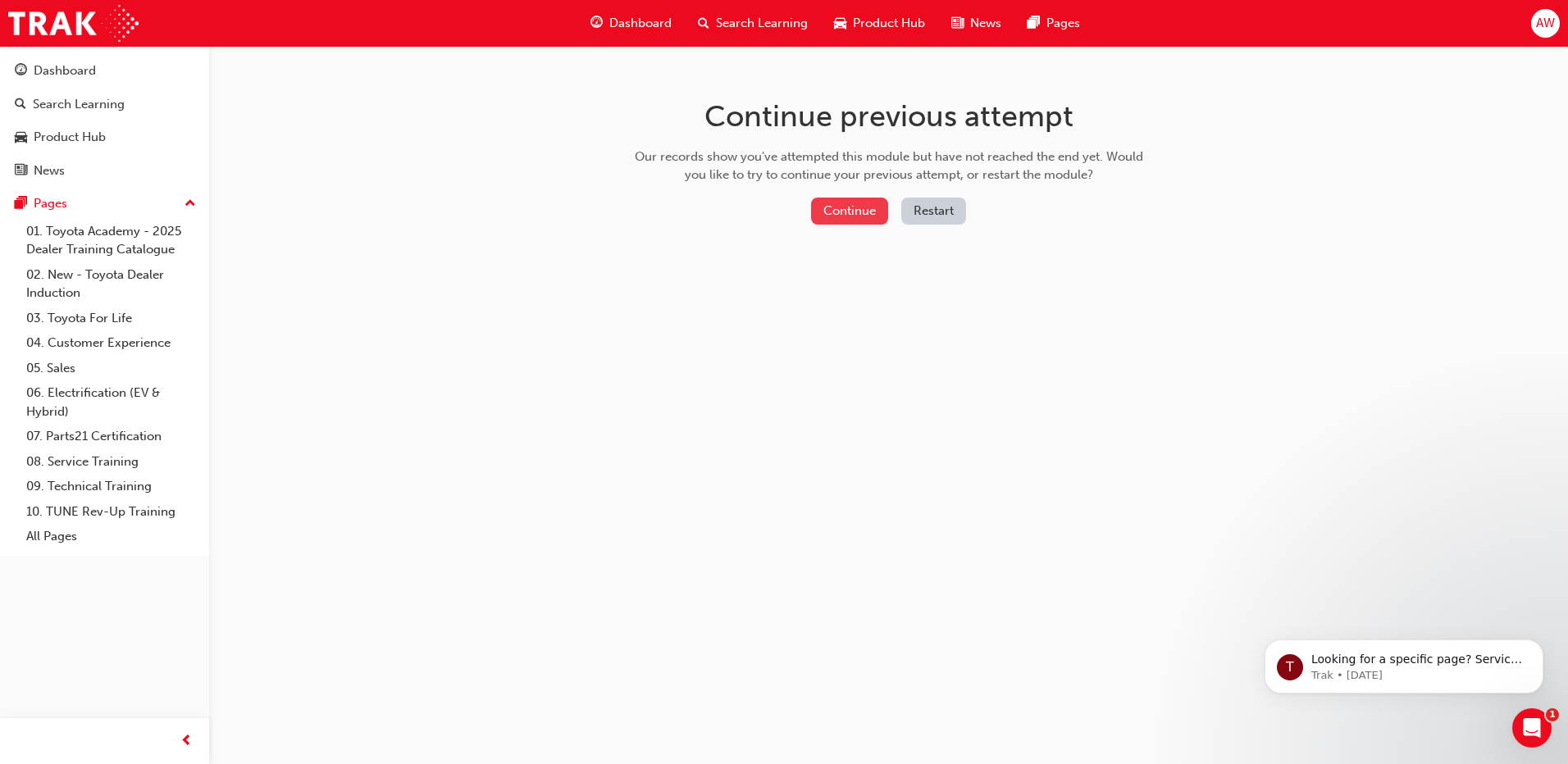
click at [828, 216] on button "Continue" at bounding box center [850, 212] width 77 height 27
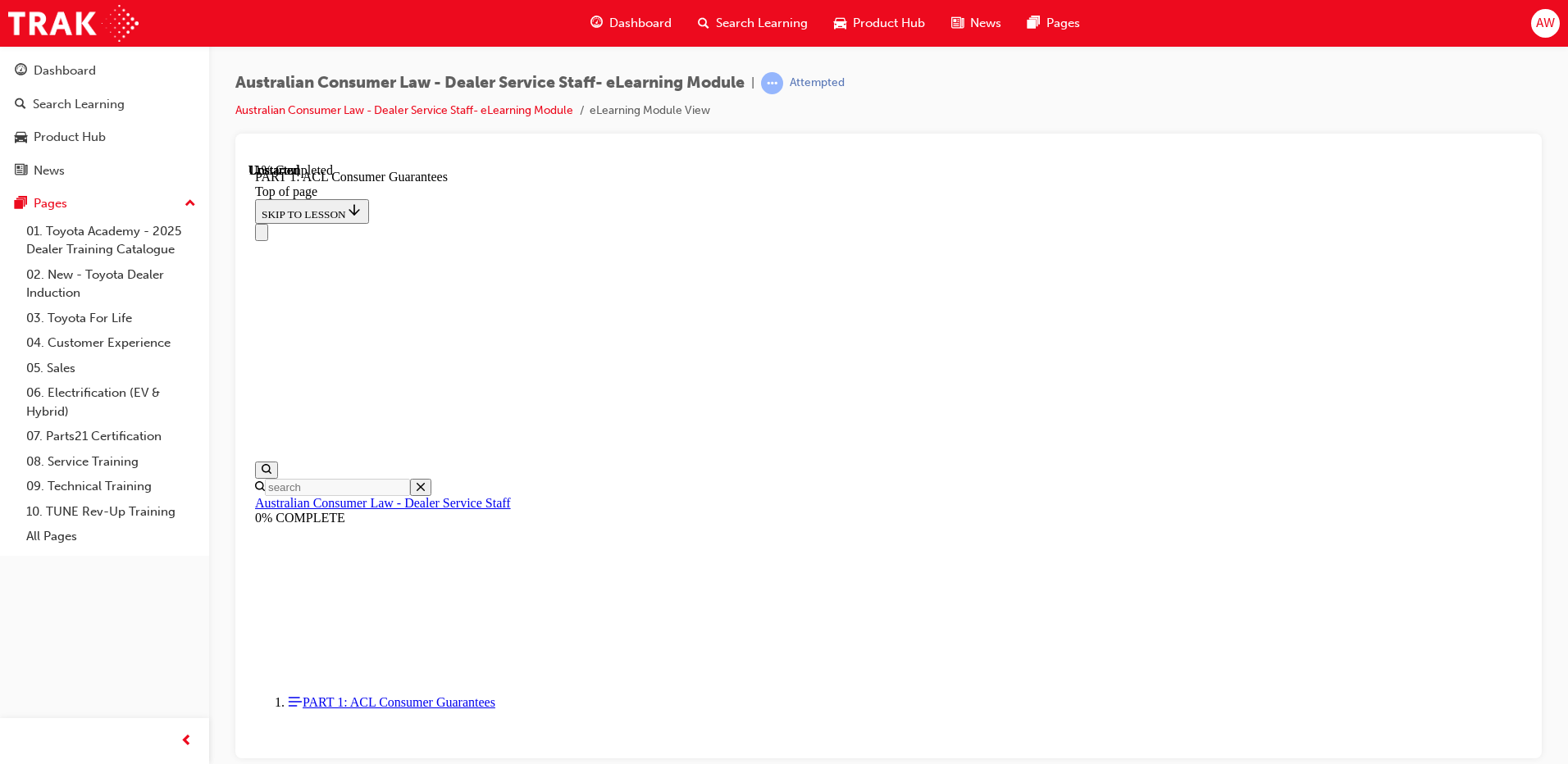
scroll to position [2709, 0]
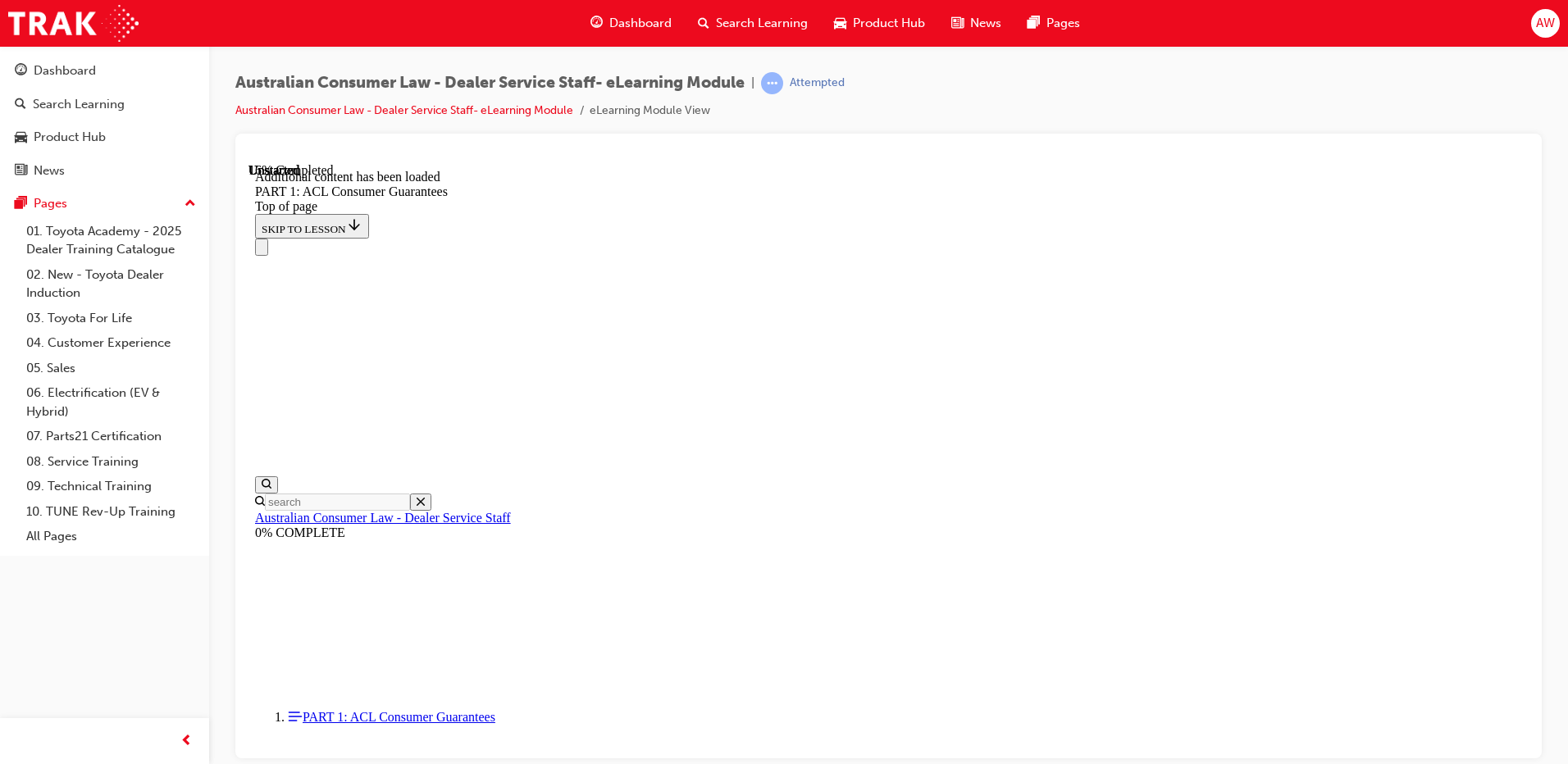
scroll to position [3131, 0]
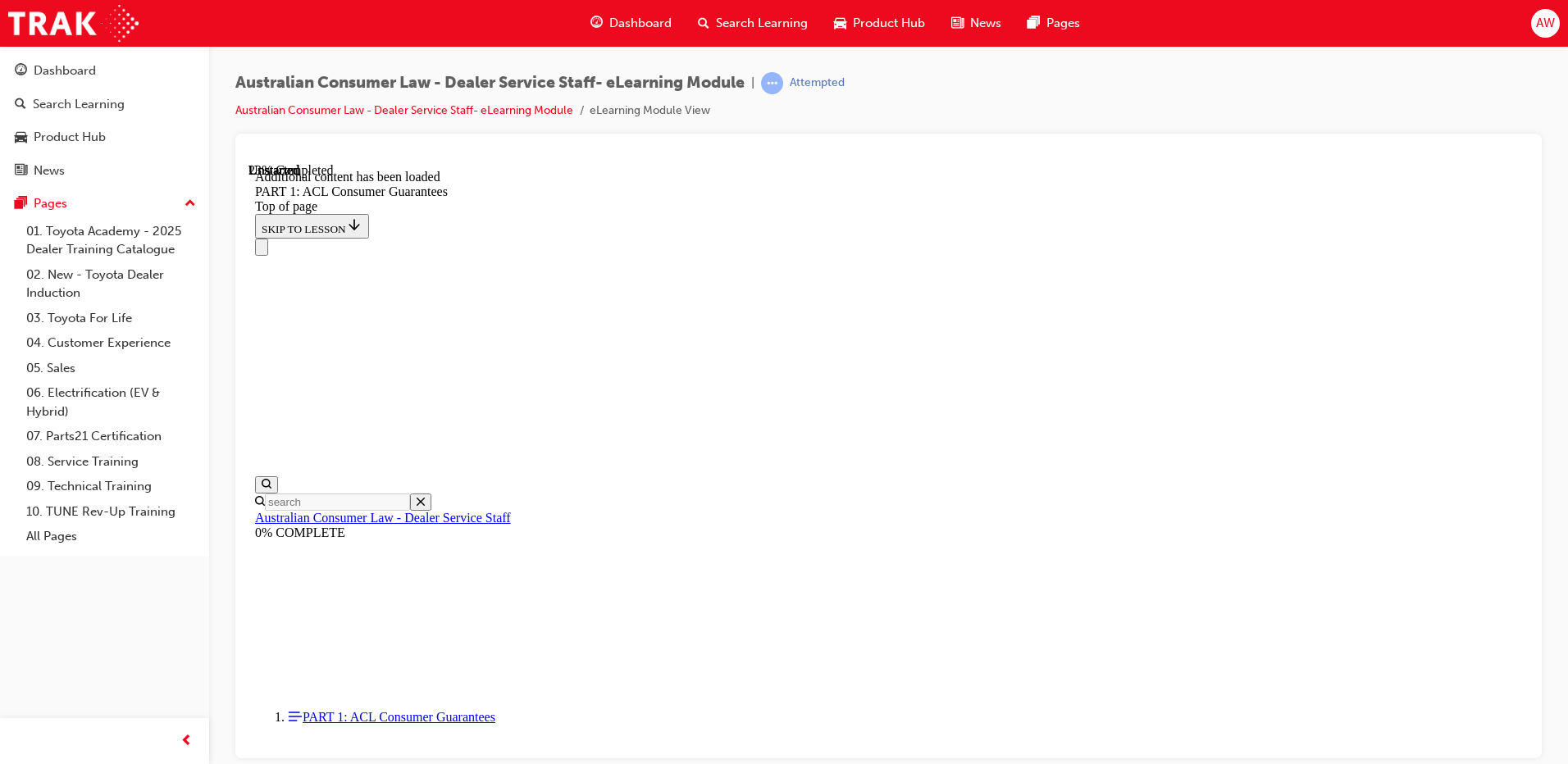
scroll to position [4119, 0]
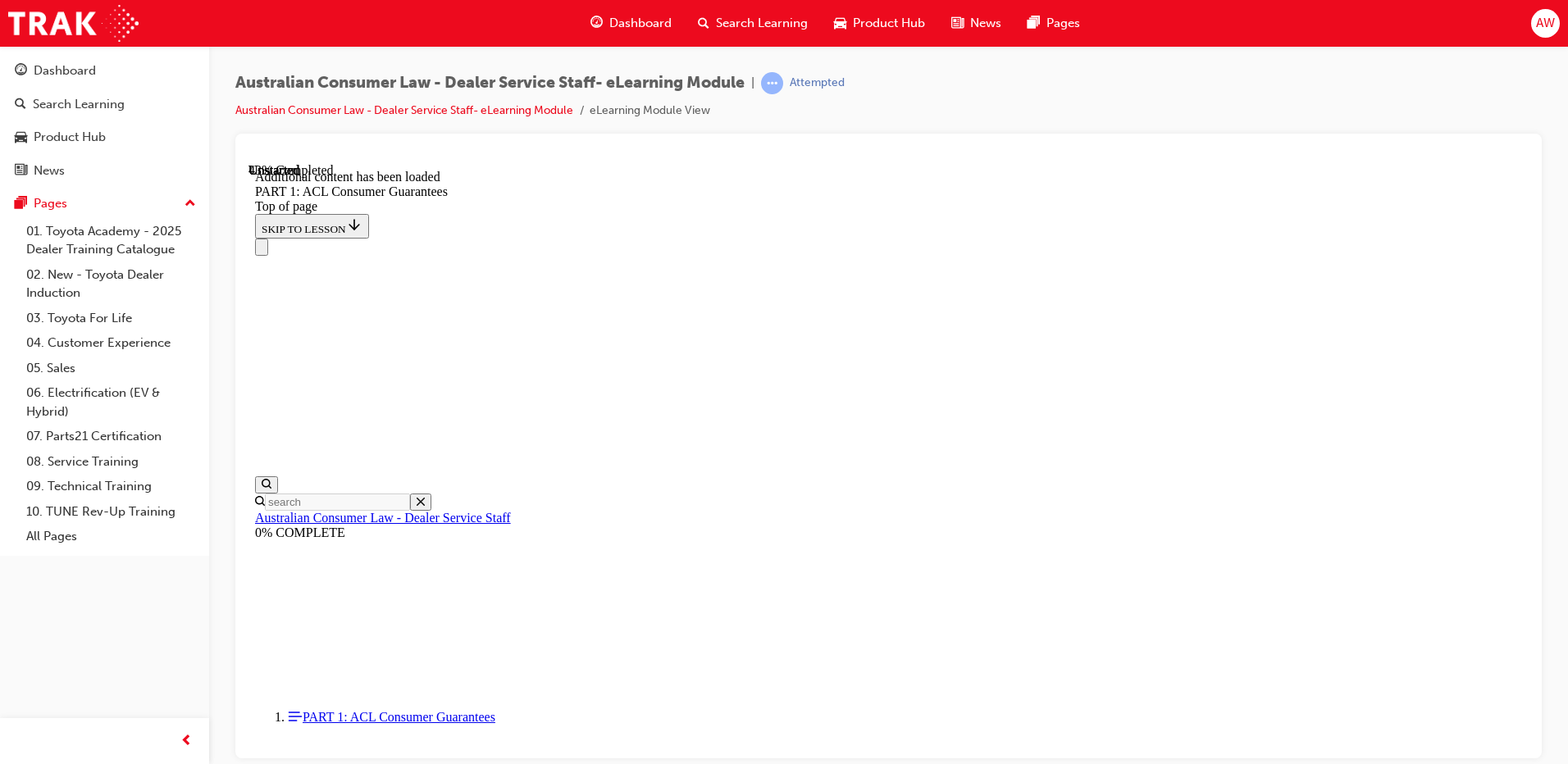
scroll to position [6361, 0]
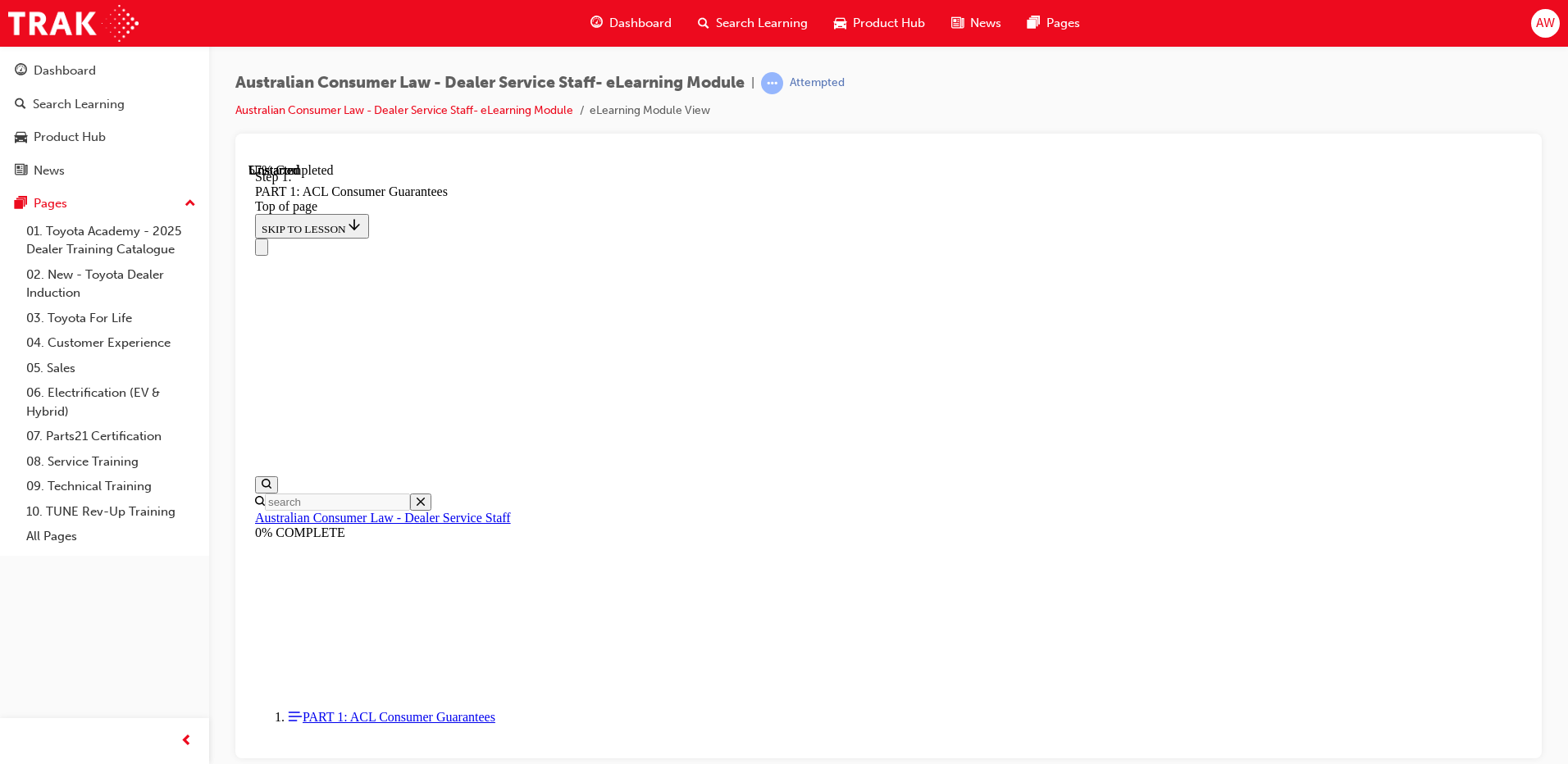
scroll to position [7877, 0]
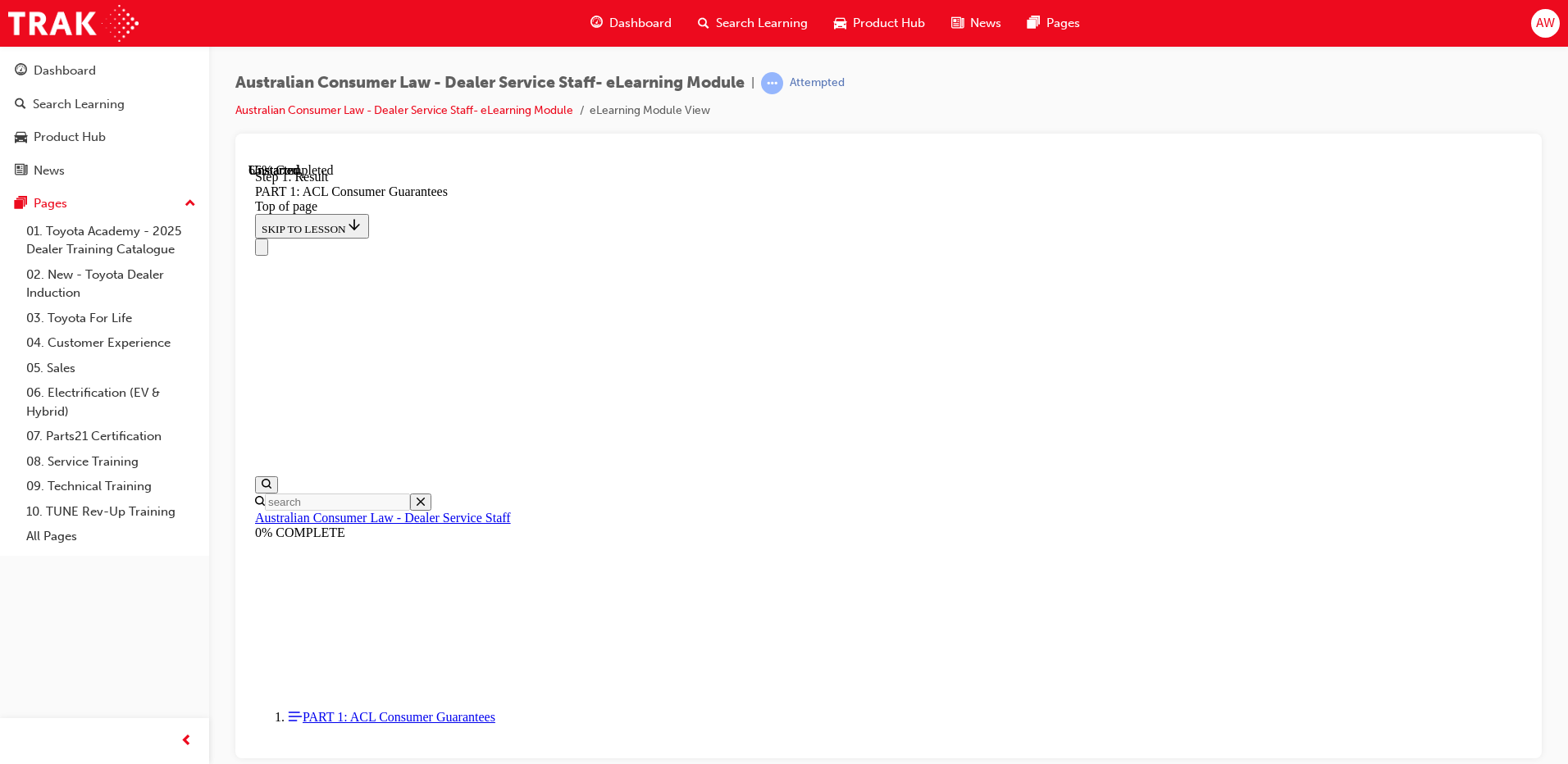
scroll to position [9927, 0]
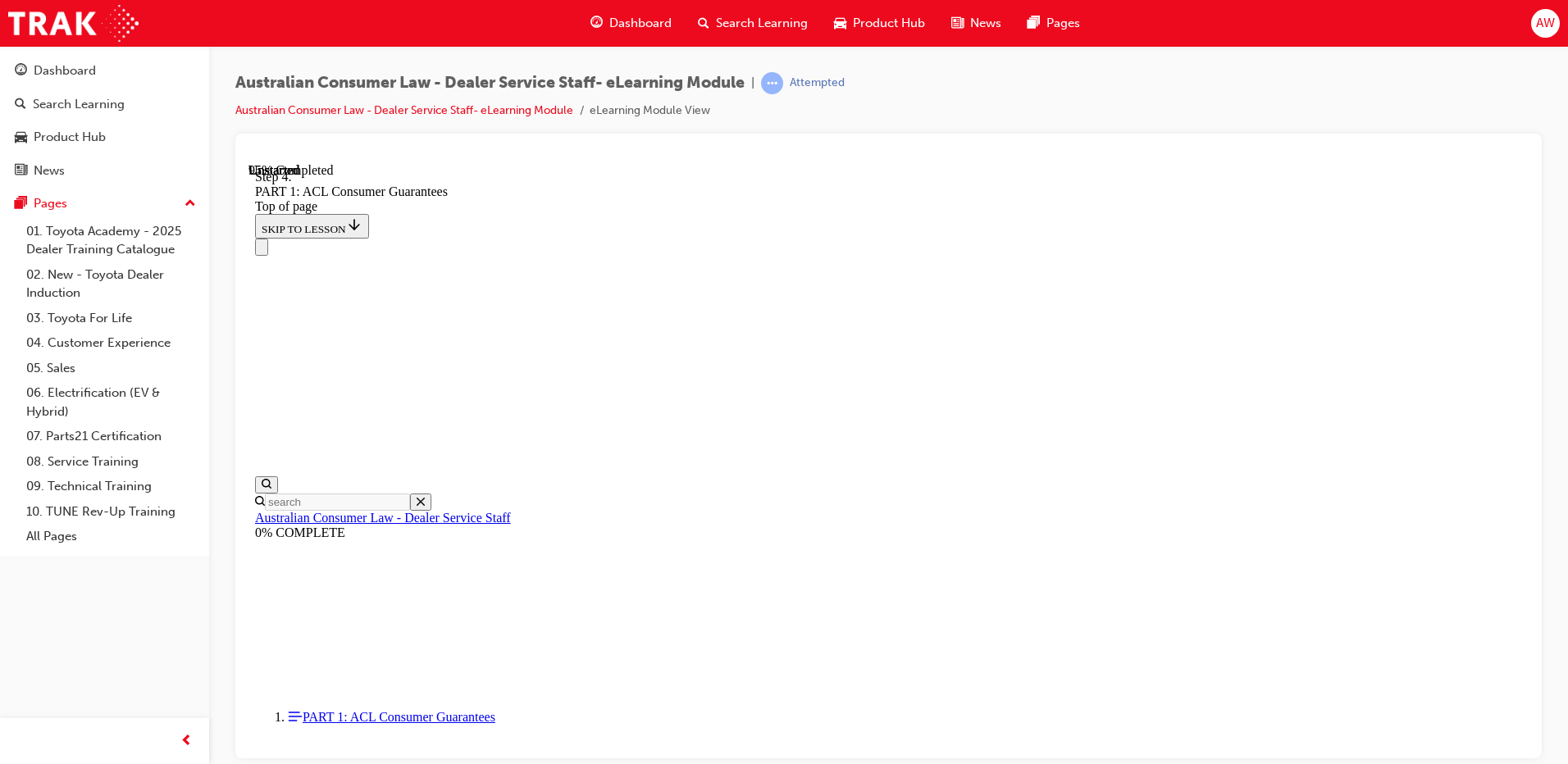
drag, startPoint x: 876, startPoint y: 245, endPoint x: 1053, endPoint y: 246, distance: 177.0
drag, startPoint x: 877, startPoint y: 635, endPoint x: 1036, endPoint y: 343, distance: 332.5
drag, startPoint x: 932, startPoint y: 557, endPoint x: 1016, endPoint y: 437, distance: 146.5
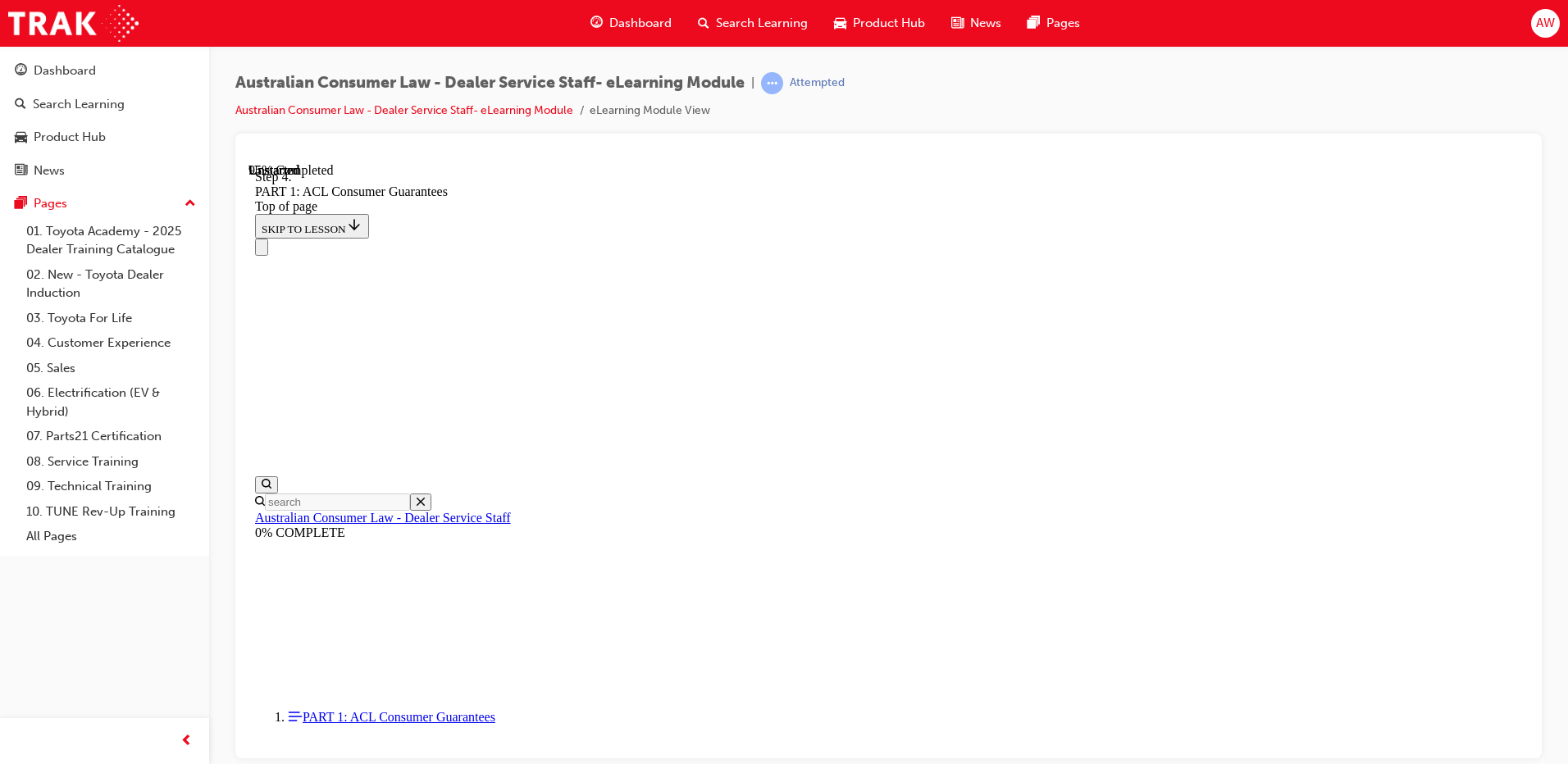
drag, startPoint x: 1016, startPoint y: 437, endPoint x: 1084, endPoint y: 430, distance: 68.4
drag, startPoint x: 947, startPoint y: 493, endPoint x: 986, endPoint y: 433, distance: 71.6
drag, startPoint x: 907, startPoint y: 634, endPoint x: 1070, endPoint y: 534, distance: 191.2
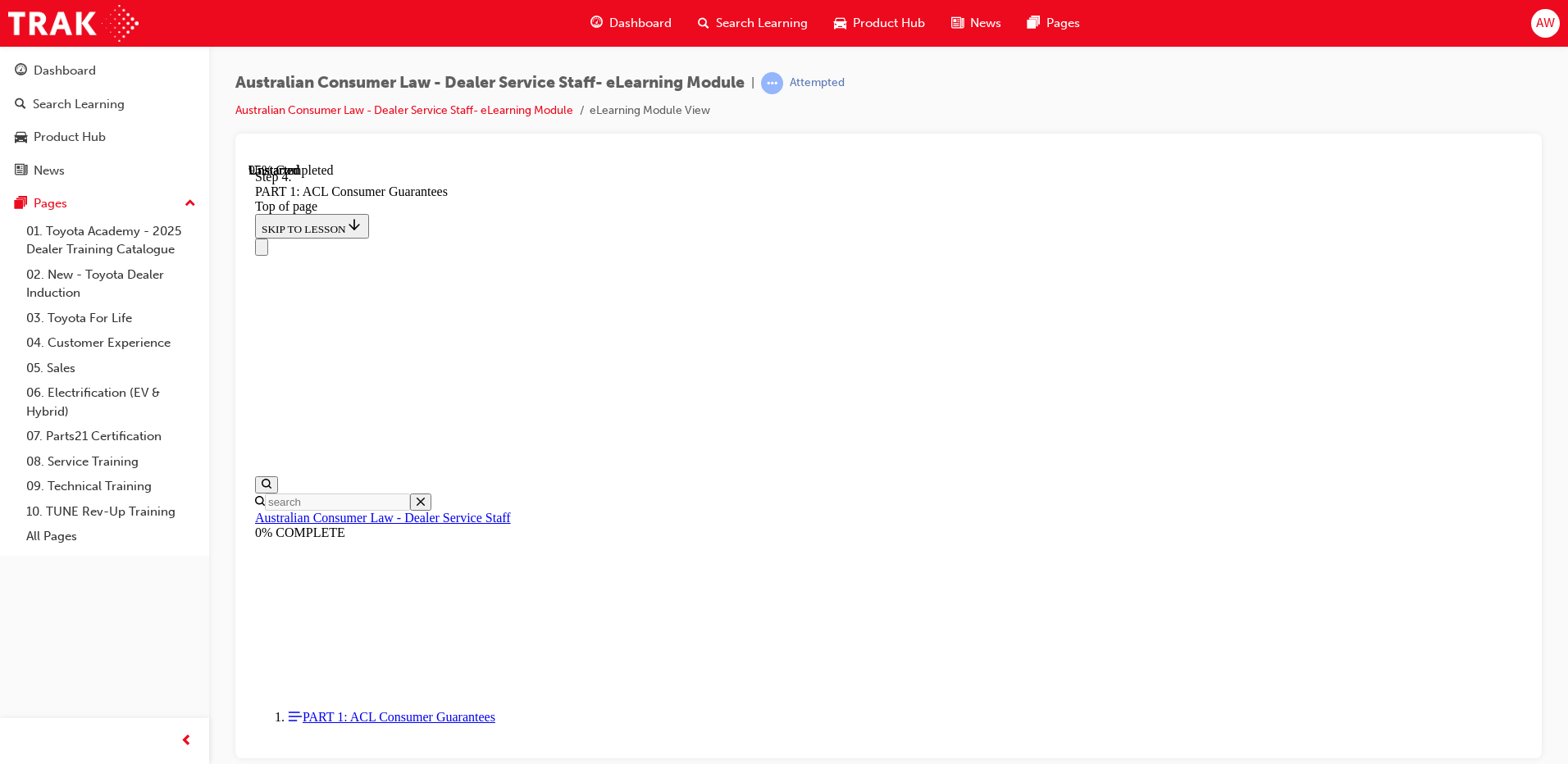
drag, startPoint x: 1025, startPoint y: 631, endPoint x: 1041, endPoint y: 630, distance: 16.0
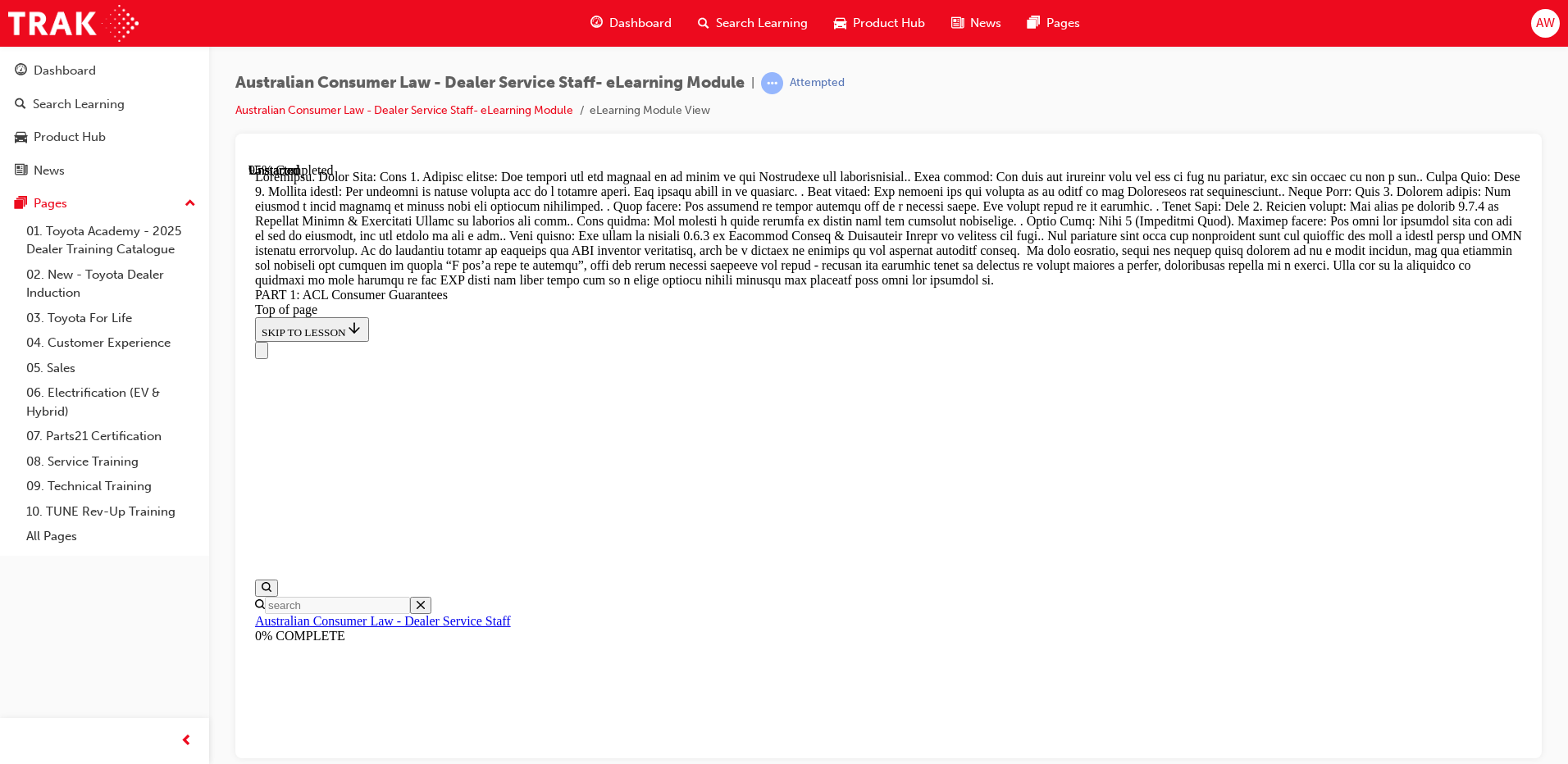
scroll to position [17996, 0]
drag, startPoint x: 883, startPoint y: 559, endPoint x: 1016, endPoint y: 292, distance: 298.3
drag, startPoint x: 868, startPoint y: 681, endPoint x: 1021, endPoint y: 395, distance: 324.4
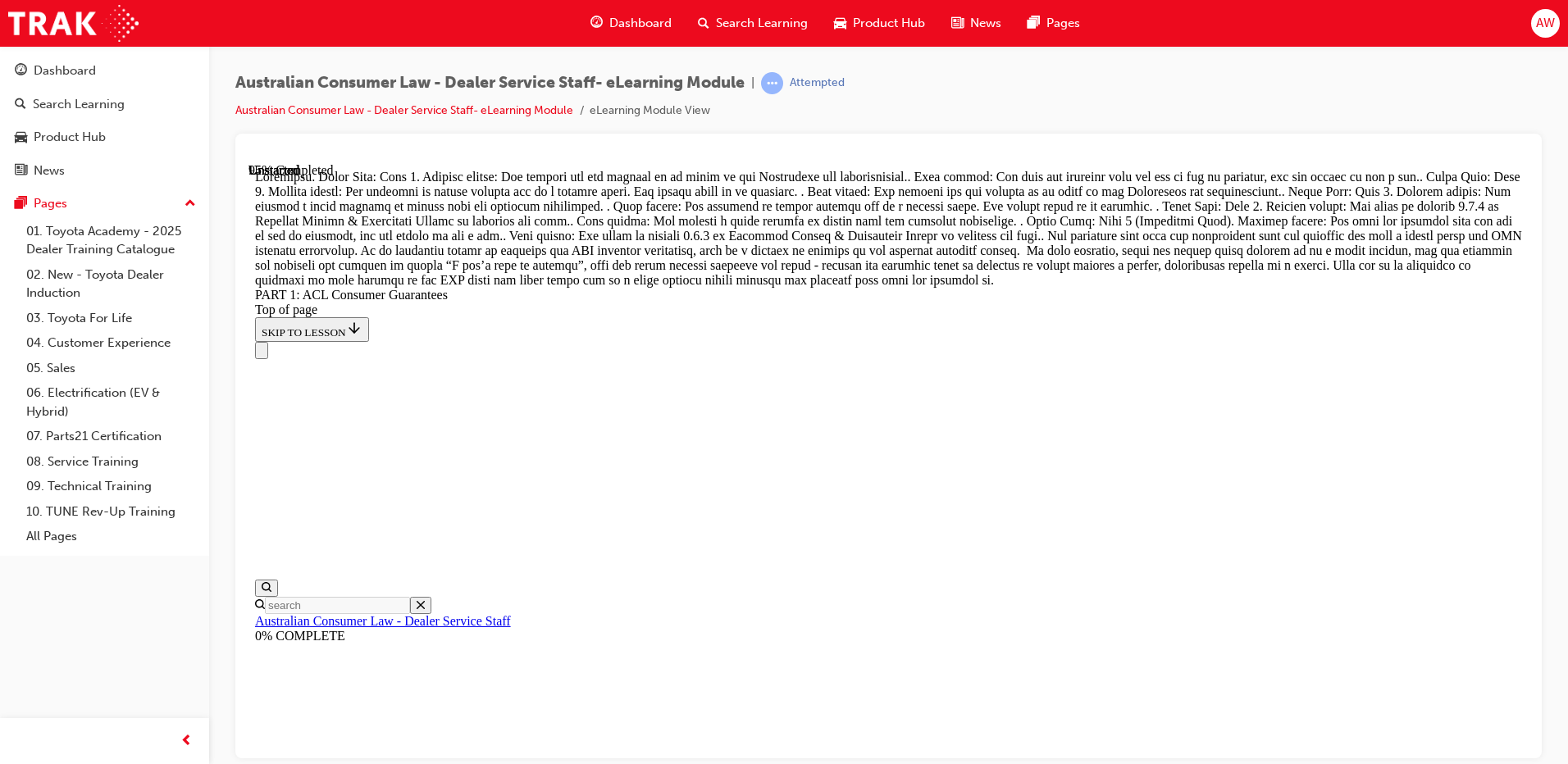
drag, startPoint x: 892, startPoint y: 666, endPoint x: 1150, endPoint y: 494, distance: 310.1
drag, startPoint x: 980, startPoint y: 677, endPoint x: 1039, endPoint y: 675, distance: 59.0
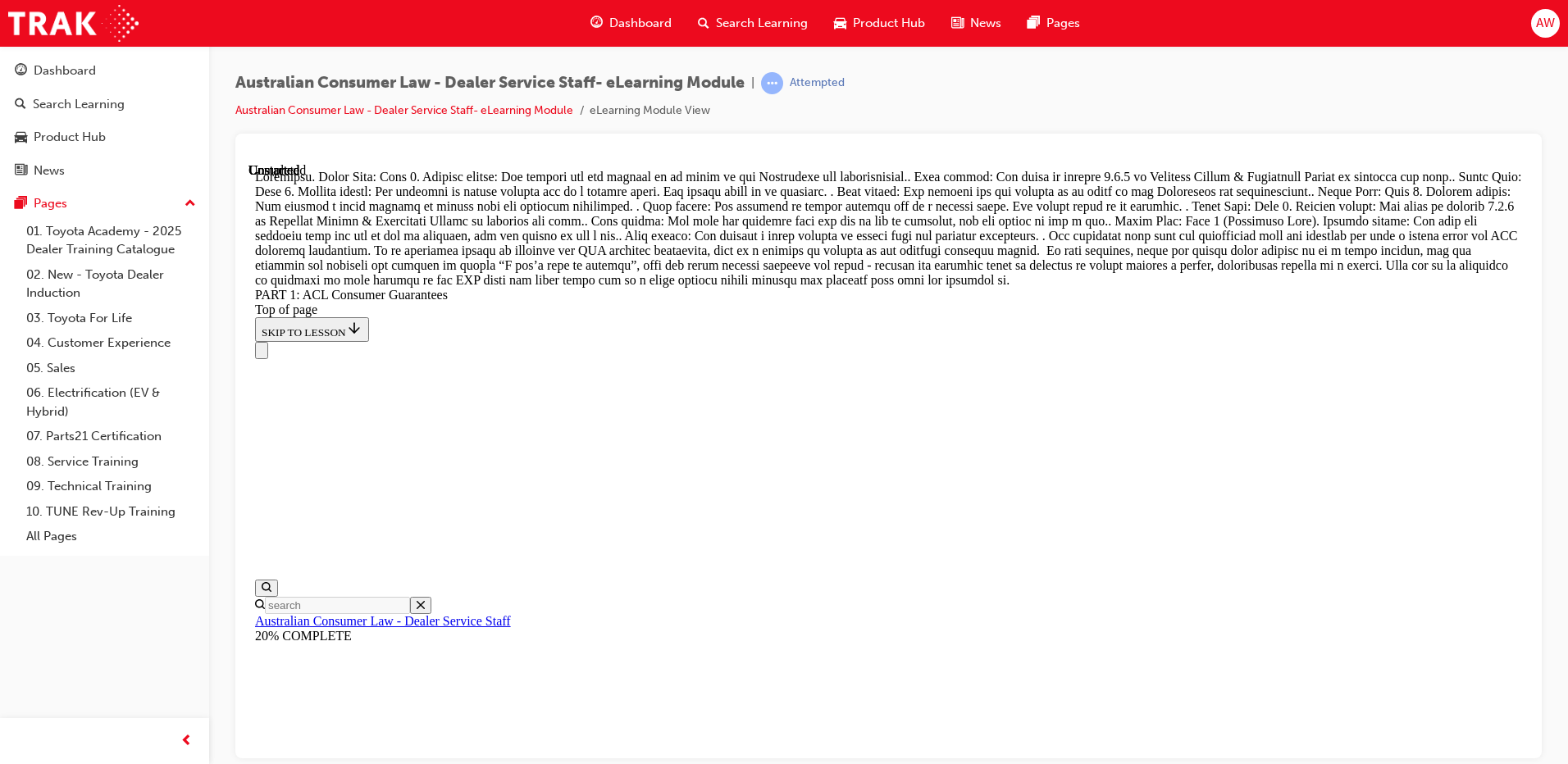
scroll to position [18712, 0]
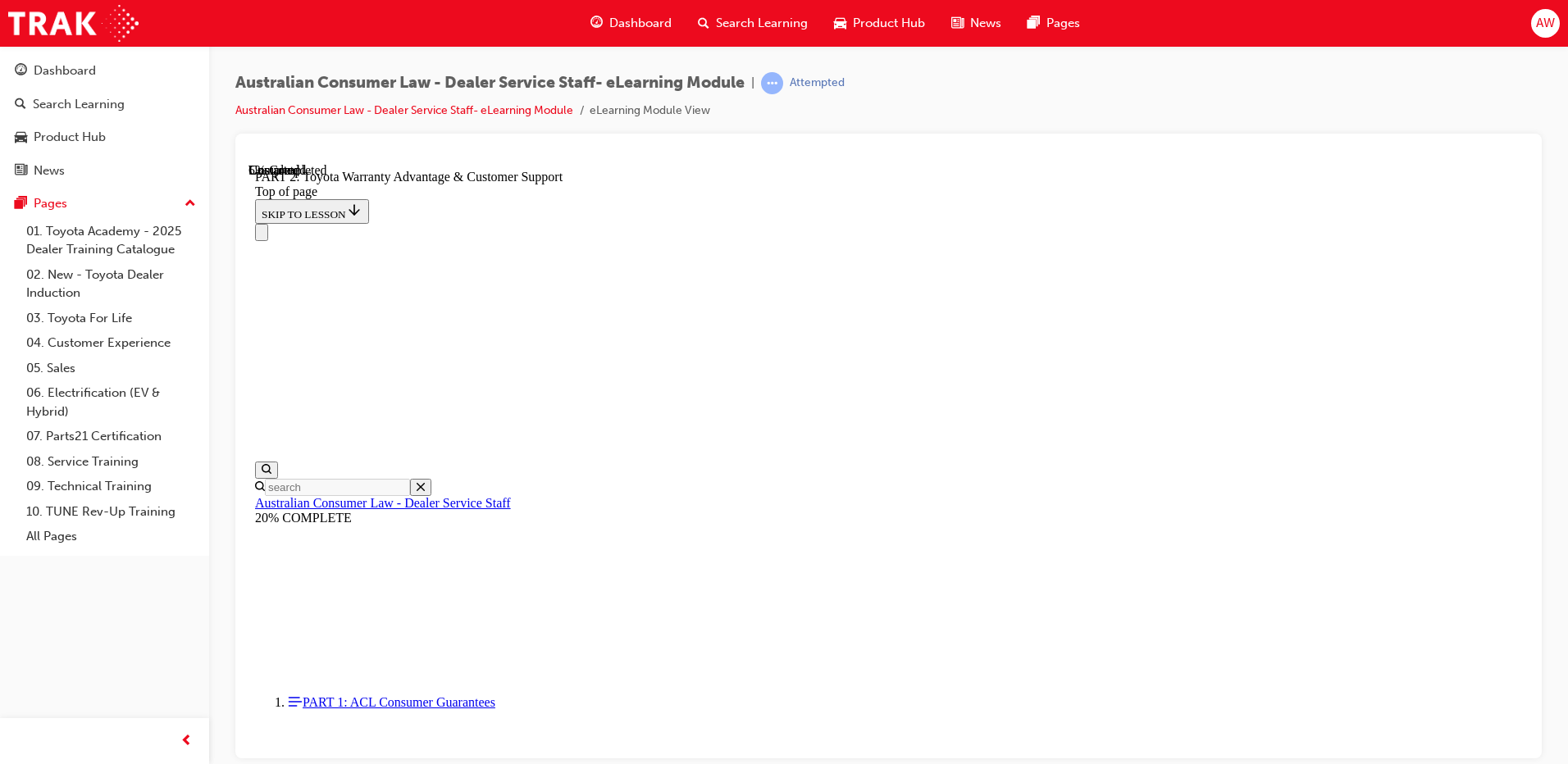
click button "CONTINUE"
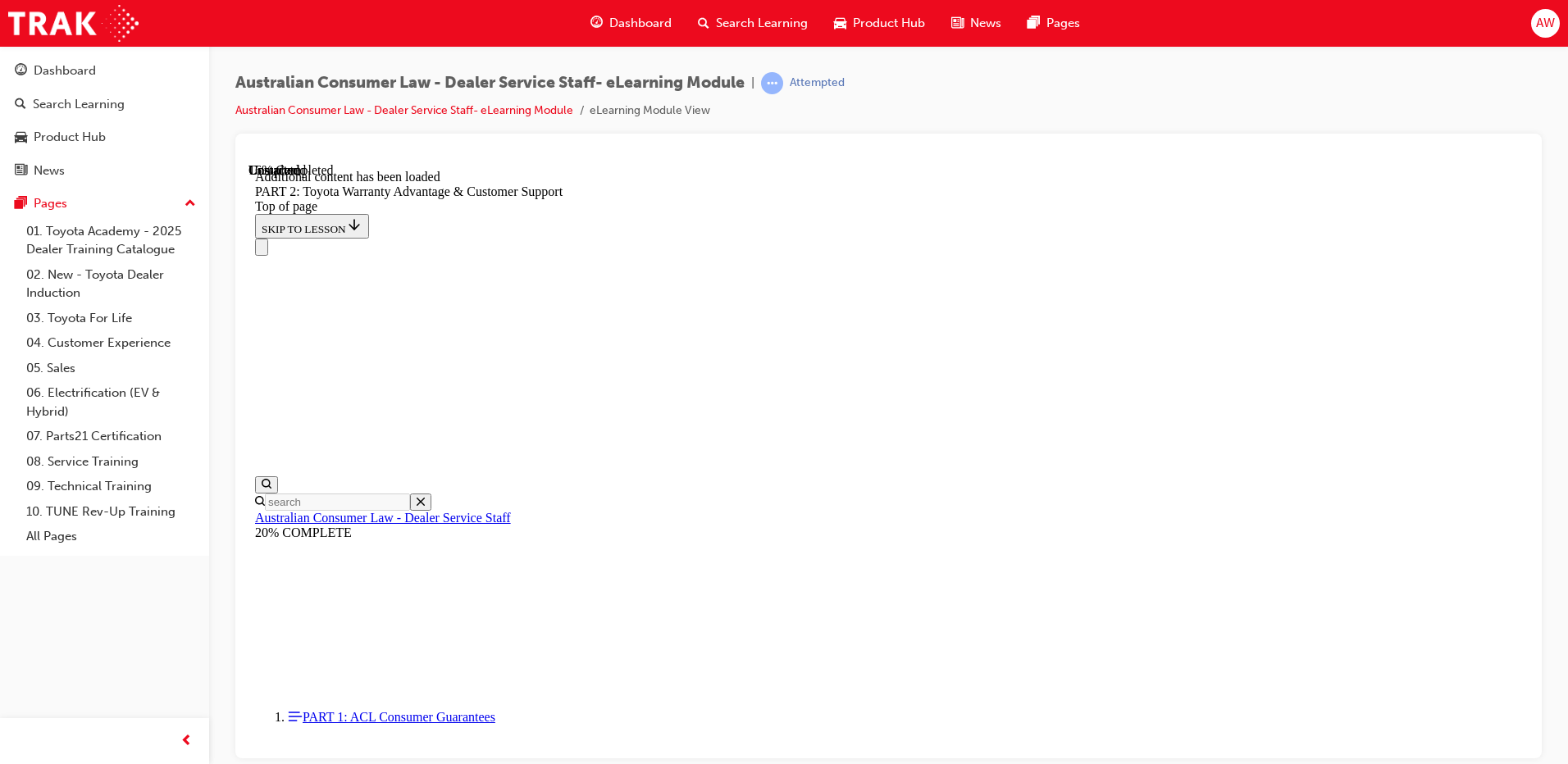
scroll to position [1647, 0]
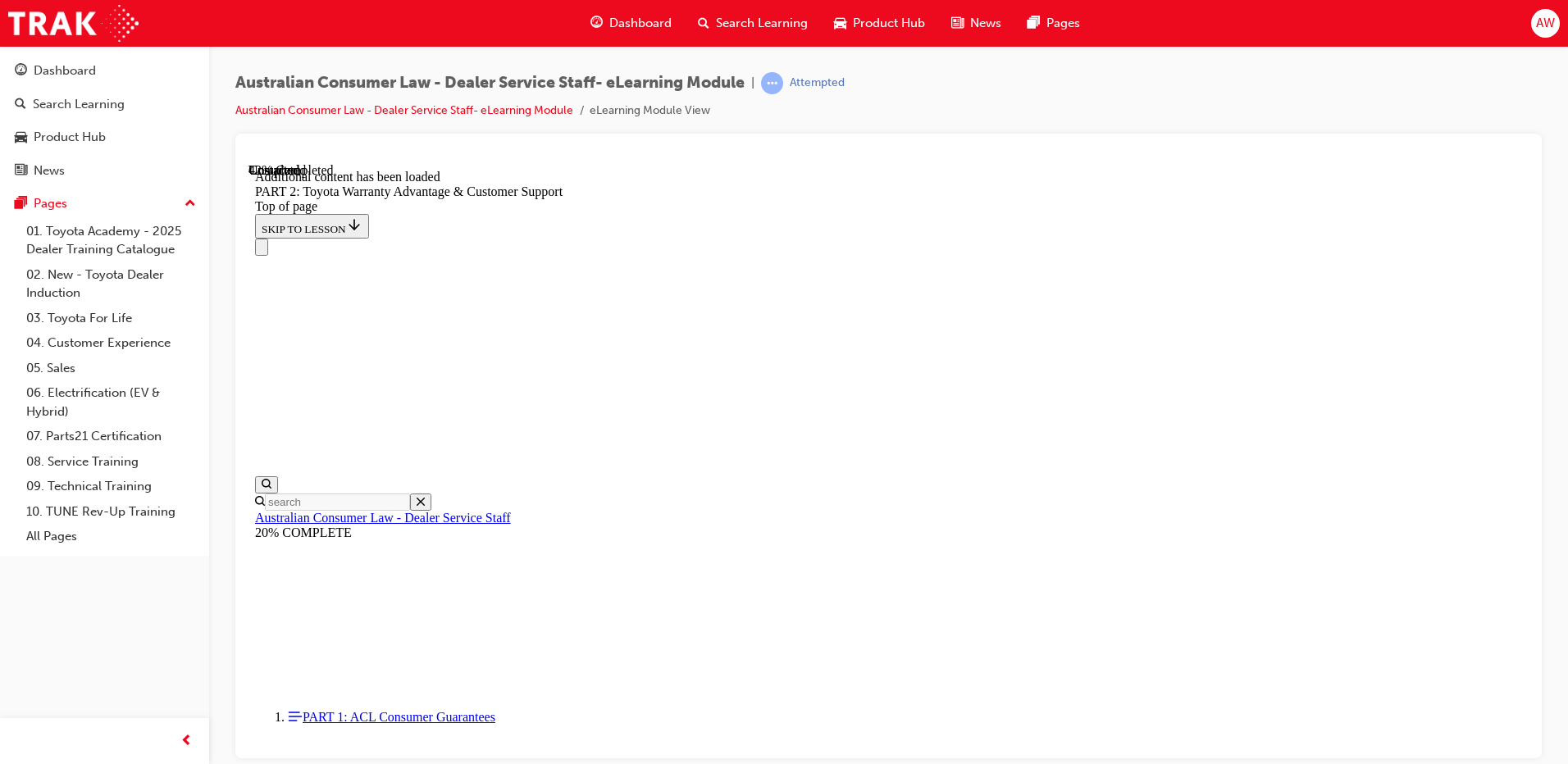
scroll to position [2893, 0]
click button "CONTINUE"
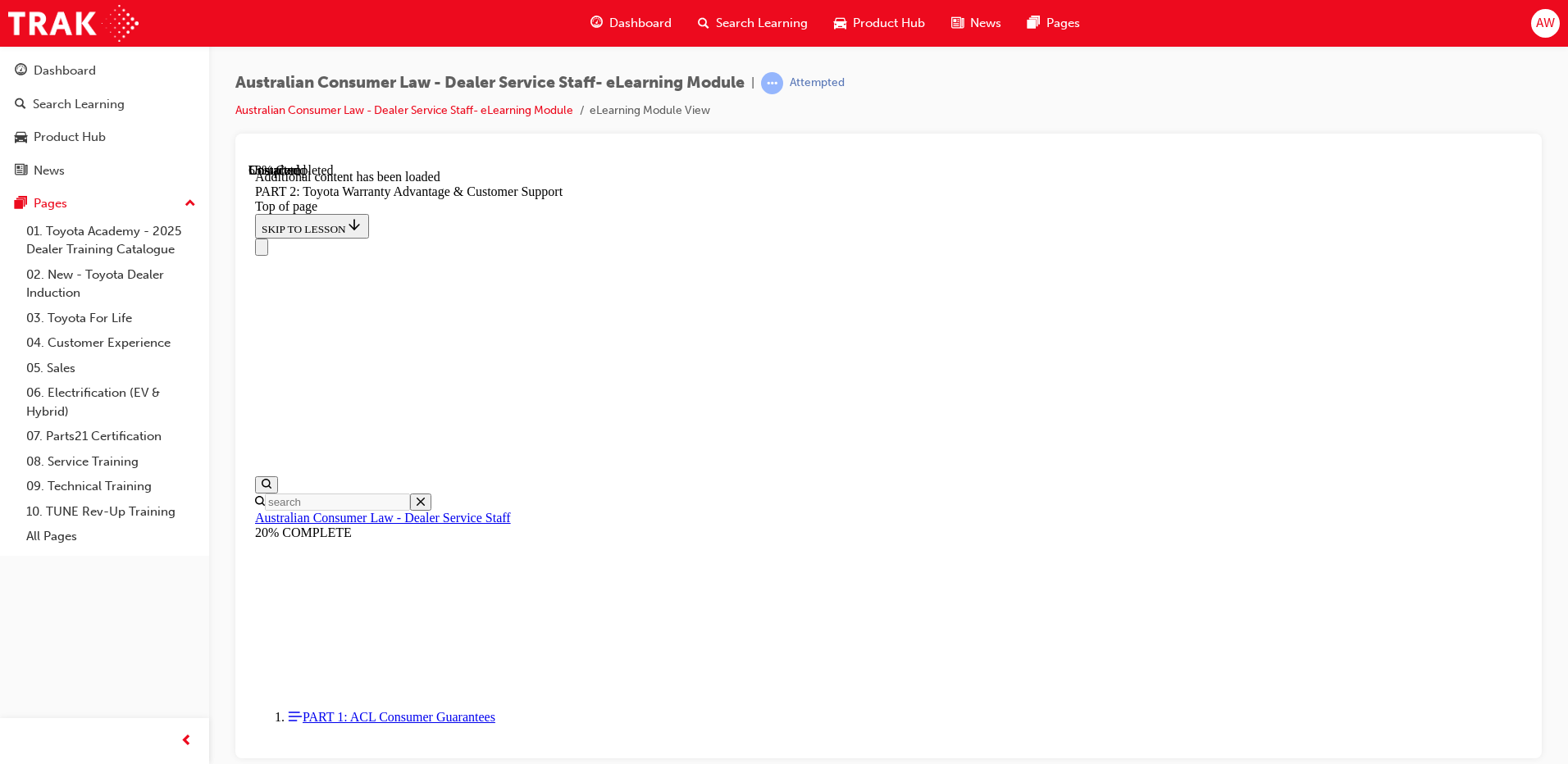
scroll to position [3679, 0]
